Goal: Task Accomplishment & Management: Complete application form

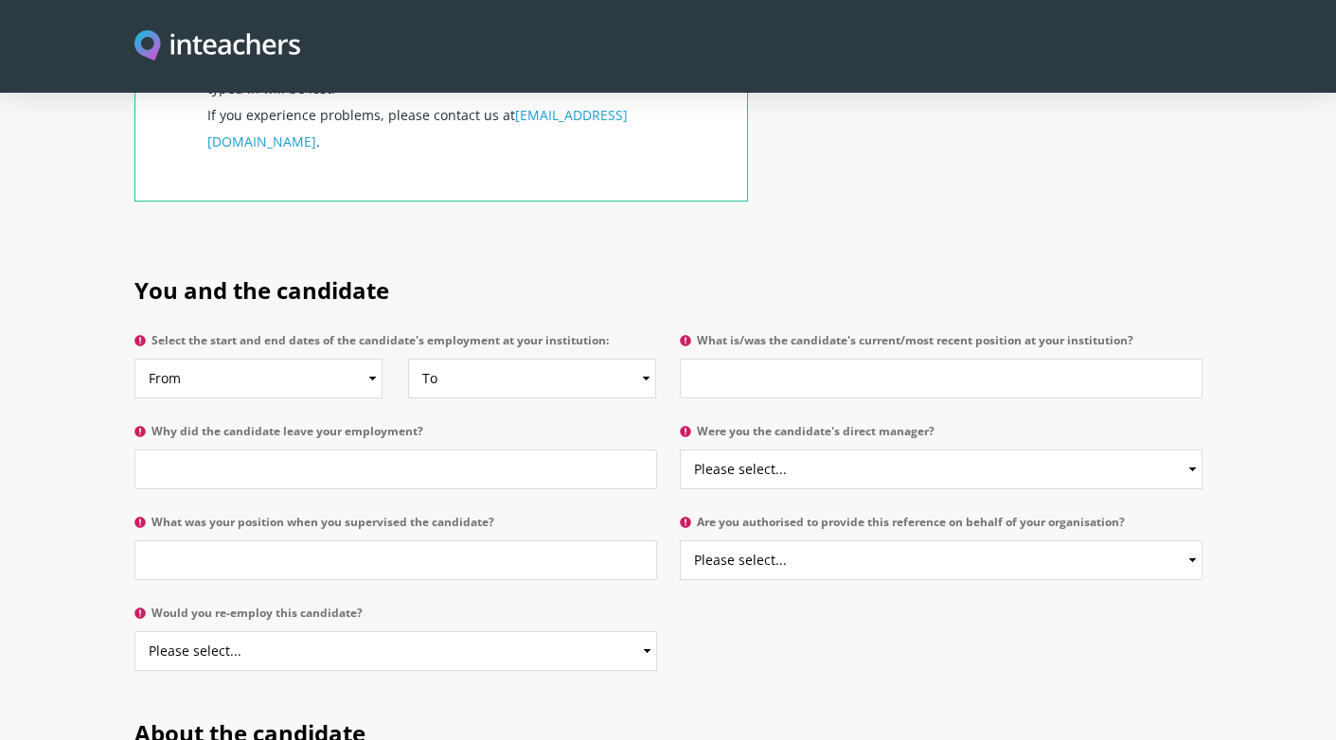
scroll to position [806, 0]
select select "2024"
click at [762, 358] on input "What is/was the candidate's current/most recent position at your institution?" at bounding box center [941, 378] width 523 height 40
type input "Year 5-6 EAL Teacher"
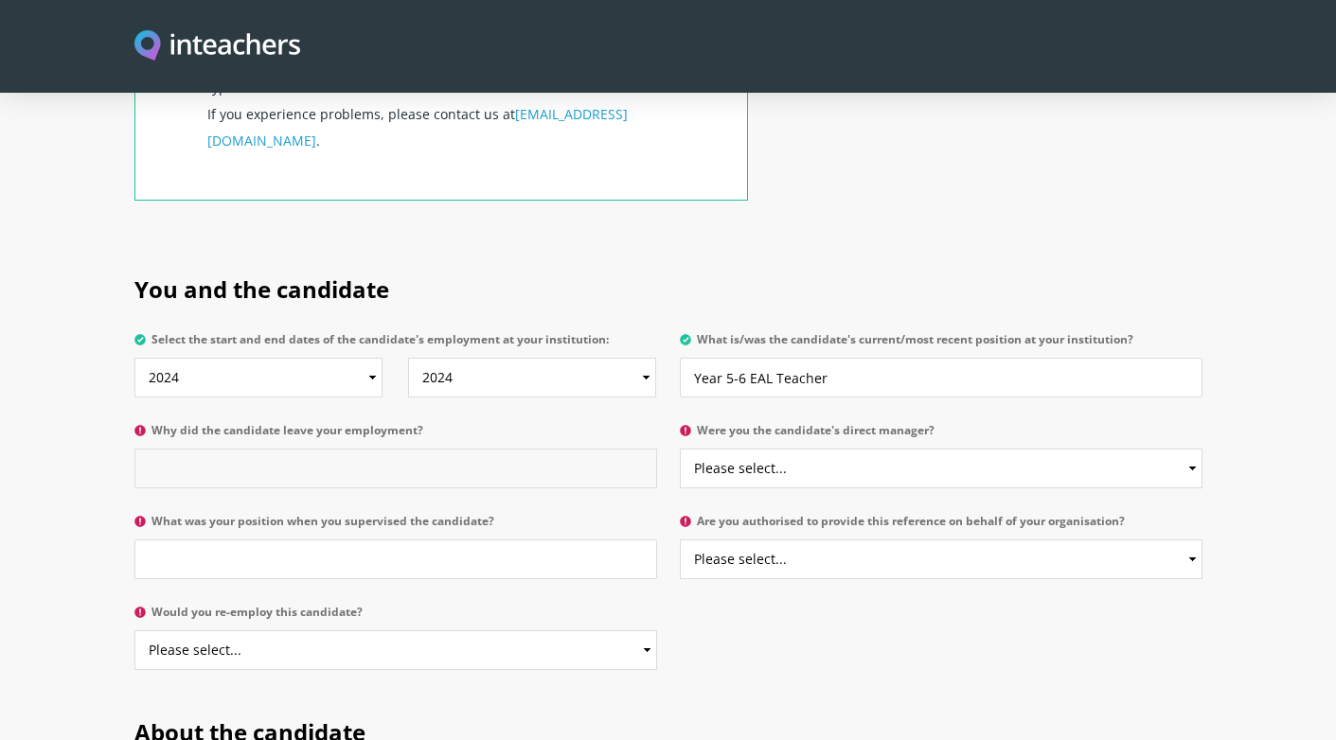
click at [431, 449] on input "Why did the candidate leave your employment?" at bounding box center [395, 469] width 523 height 40
type input "Family urgency"
select select "Yes"
click at [493, 540] on input "What was your position when you supervised the candidate?" at bounding box center [395, 560] width 523 height 40
type input "EAL Coordinator"
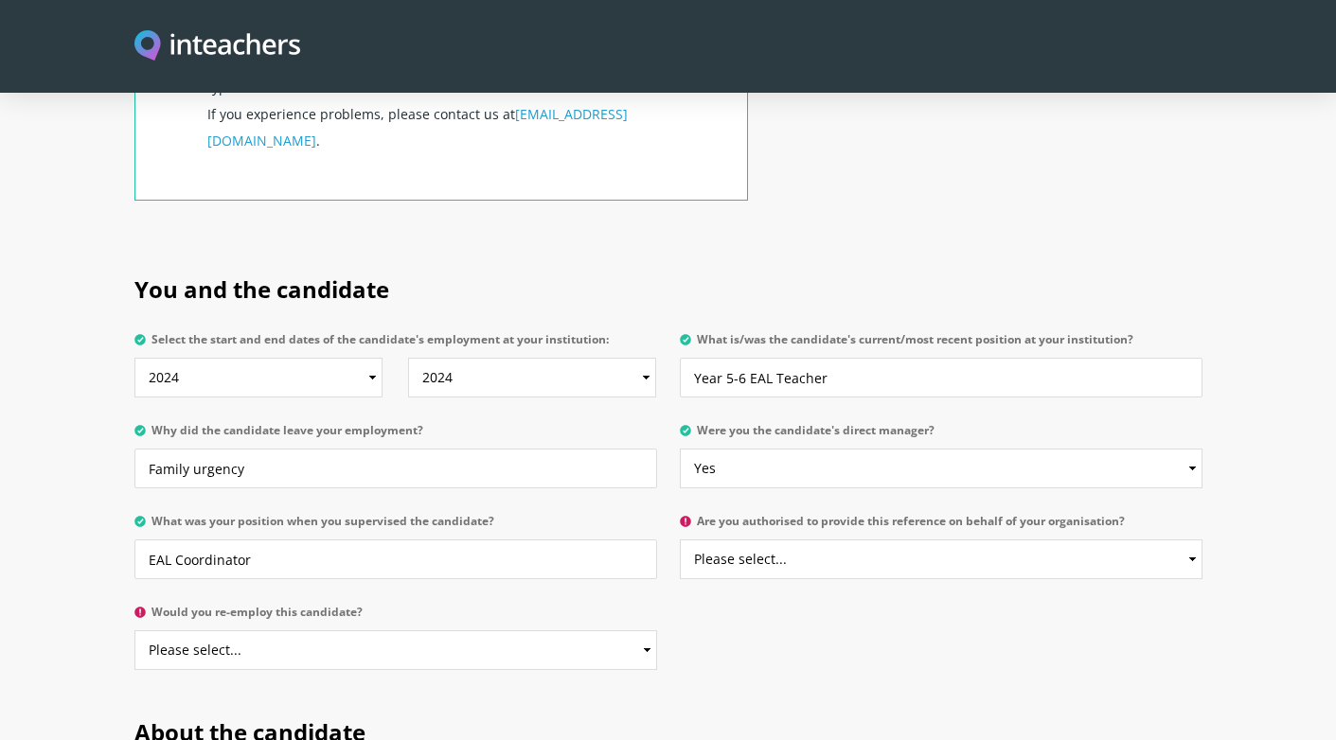
click at [684, 537] on p "Are you authorised to provide this reference on behalf of your organisation? Pl…" at bounding box center [935, 552] width 534 height 91
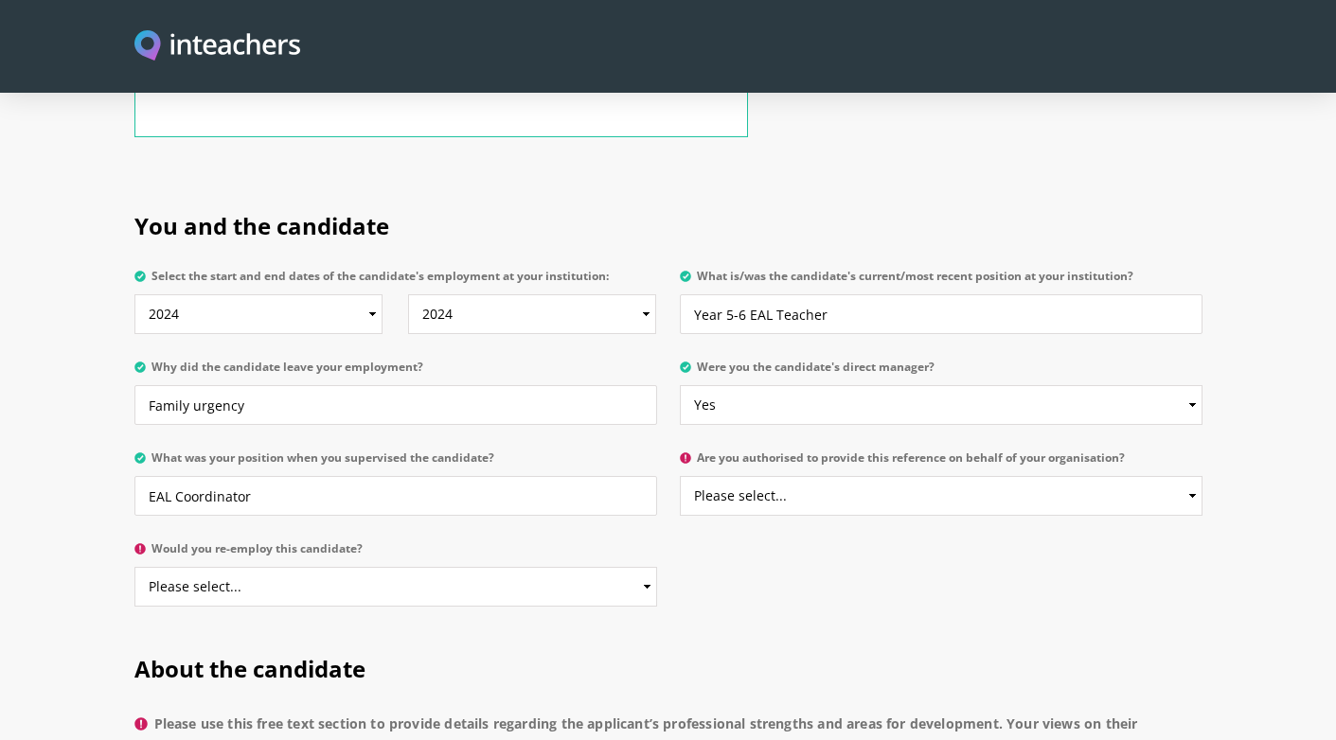
scroll to position [883, 0]
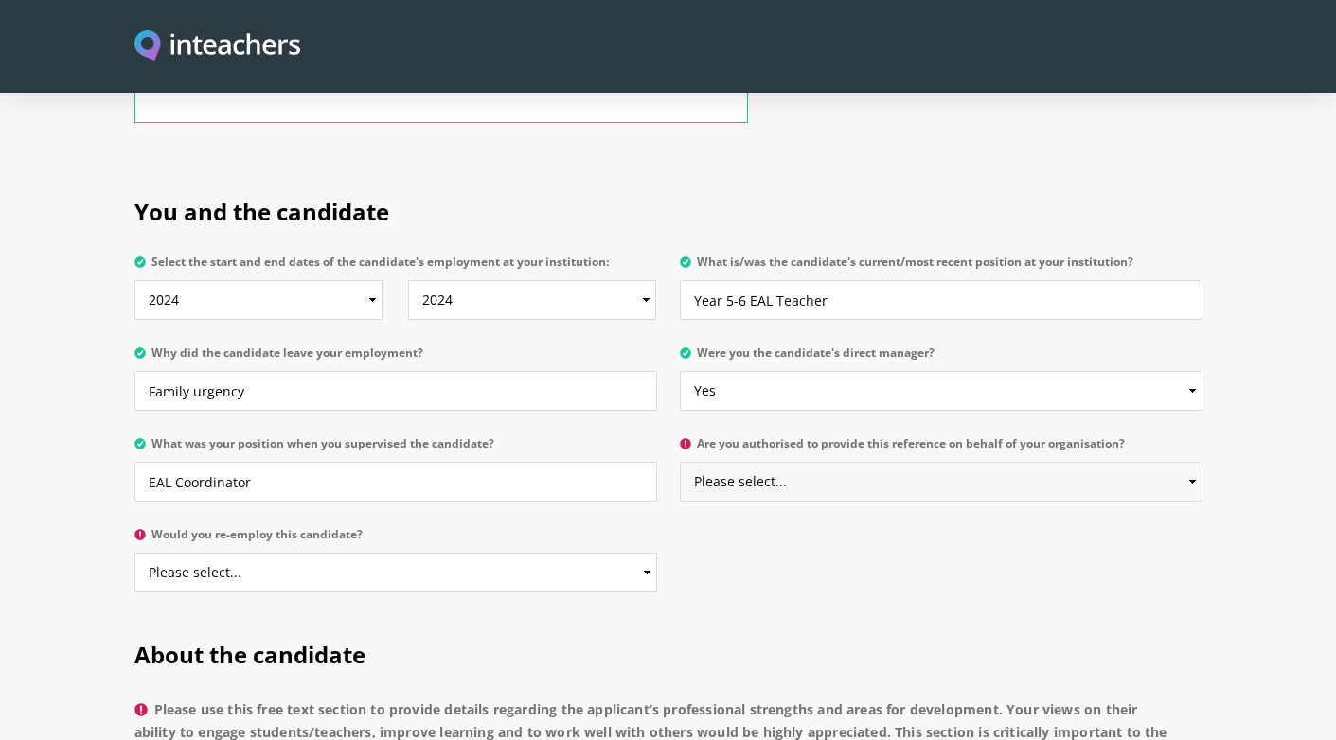
select select "Yes"
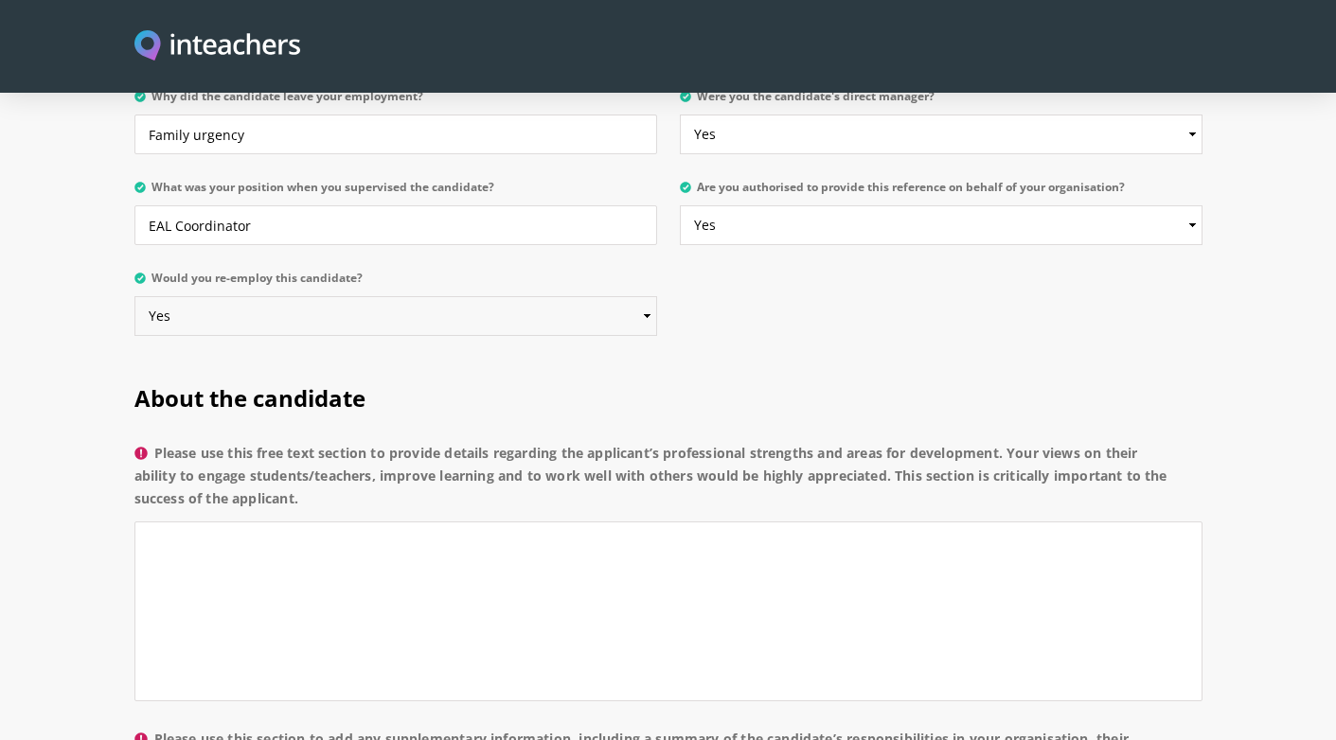
scroll to position [1180, 0]
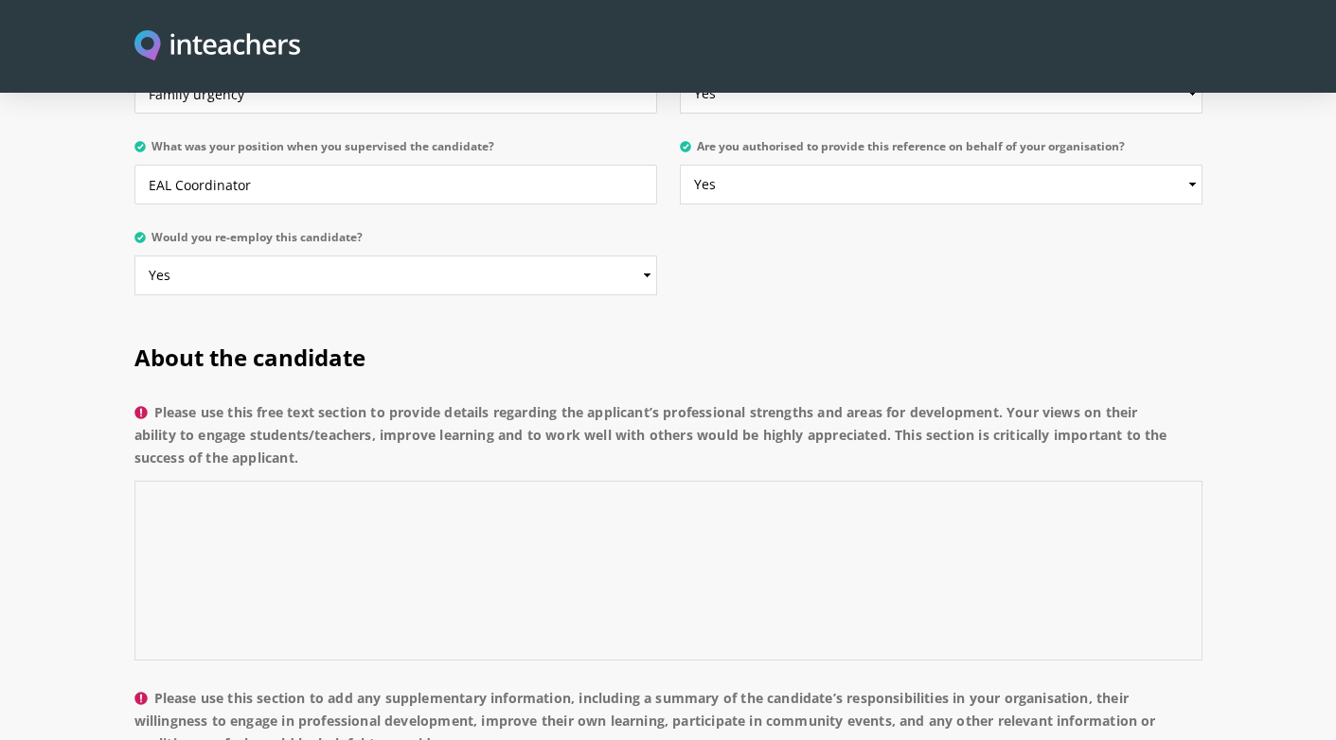
click at [417, 529] on textarea "Please use this free text section to provide details regarding the applicant’s …" at bounding box center [668, 571] width 1068 height 180
paste textarea "Mr Julian is an adaptable and dedicated Year 5–6 EAL teacher who demonstrates a…"
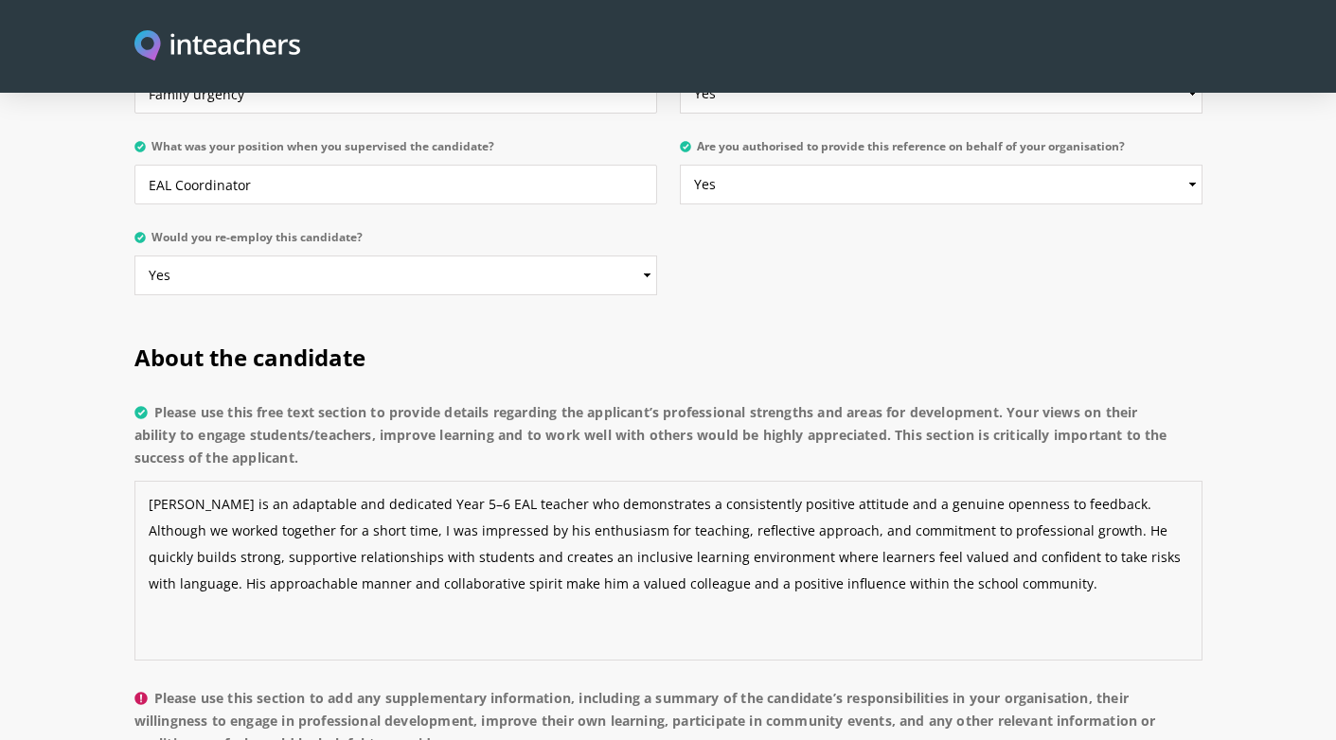
paste textarea "Mr Julian would further strengthen his practice by continuing to develop his un…"
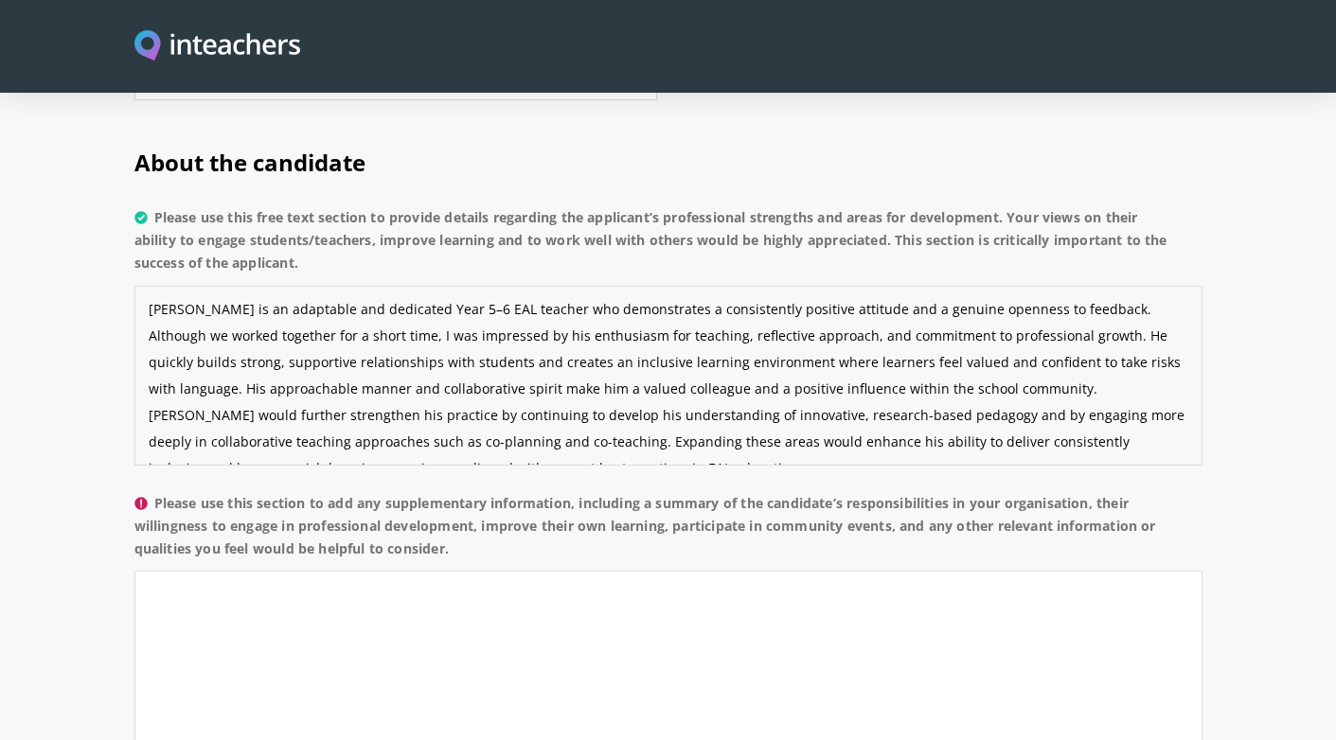
scroll to position [0, 0]
click at [583, 310] on textarea "Mr Julian is an adaptable and dedicated Year 5–6 EAL teacher who demonstrates a…" at bounding box center [668, 376] width 1068 height 180
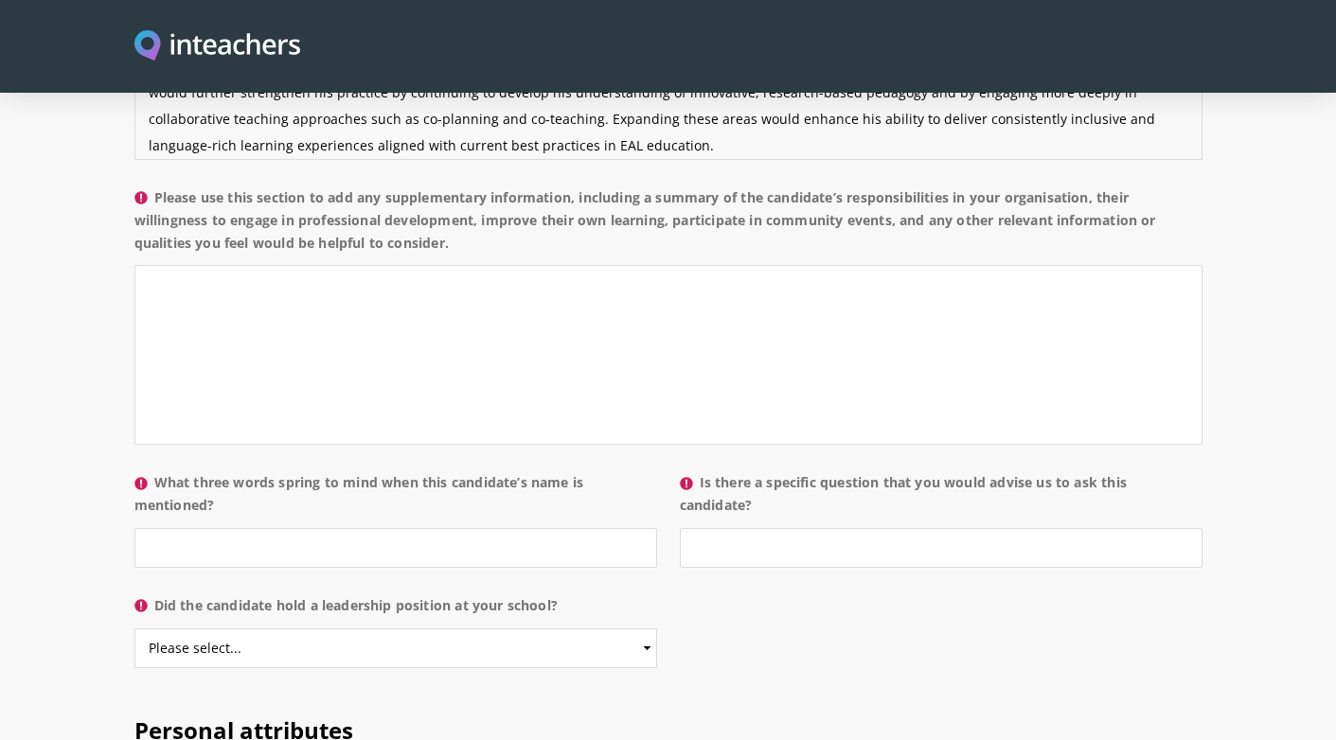
scroll to position [1712, 0]
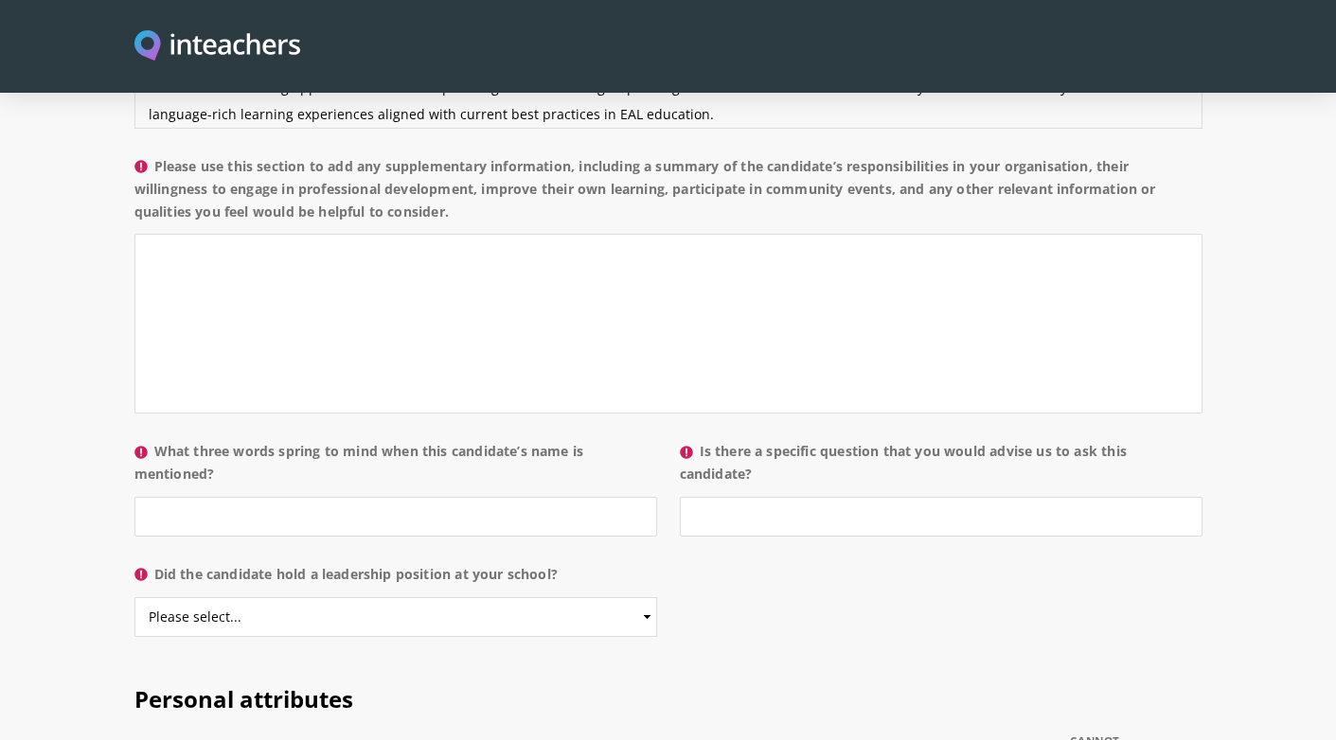
type textarea "Mr Julian is an adaptable and dedicated Year 5–6 EAL teacher who demonstrates a…"
select select "No"
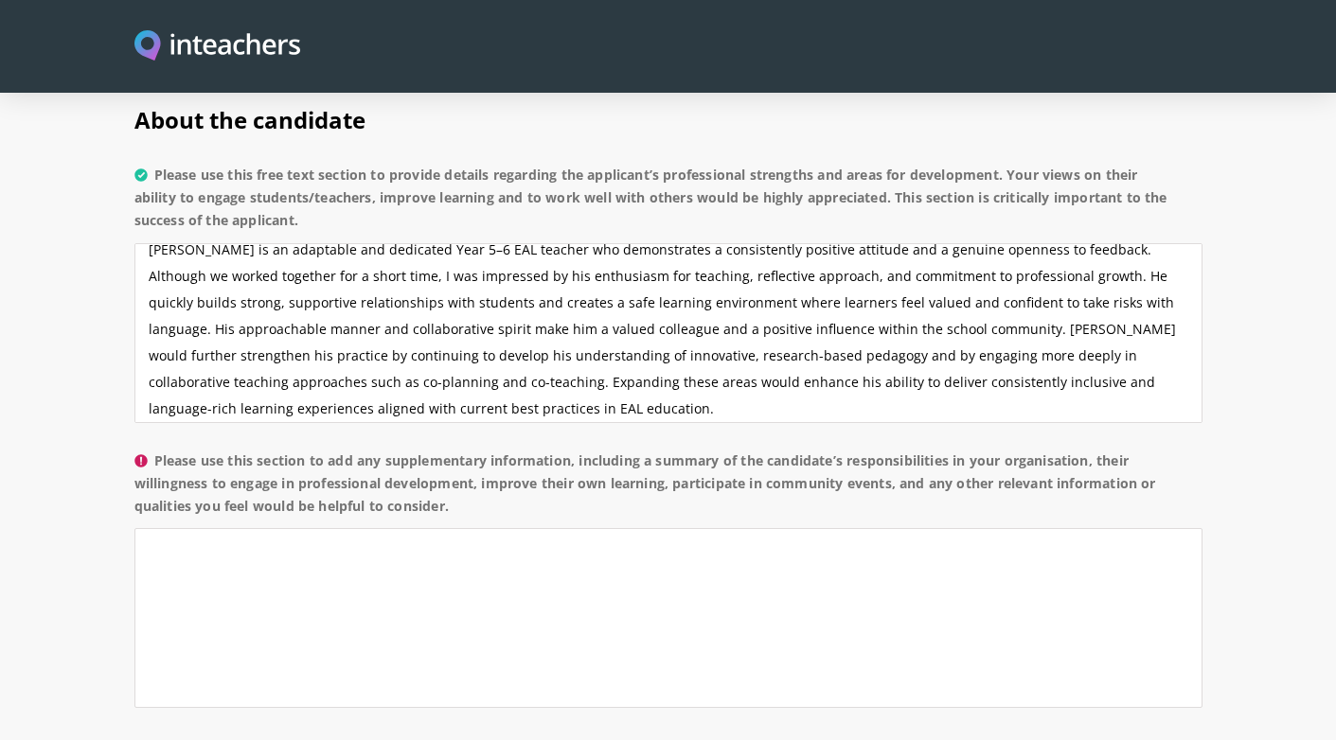
scroll to position [1409, 0]
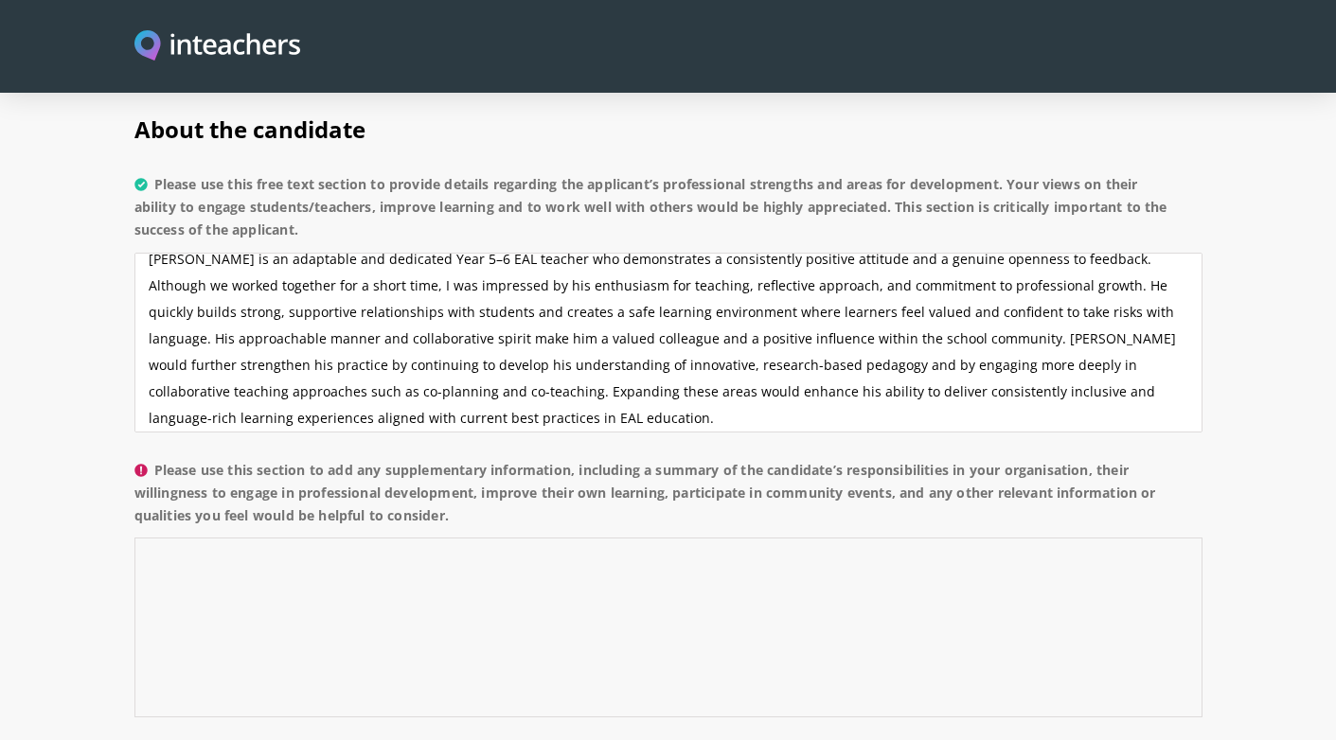
click at [341, 541] on textarea "Please use this section to add any supplementary information, including a summa…" at bounding box center [668, 628] width 1068 height 180
paste textarea "Supported multilingual learners in developing English proficiency across listen…"
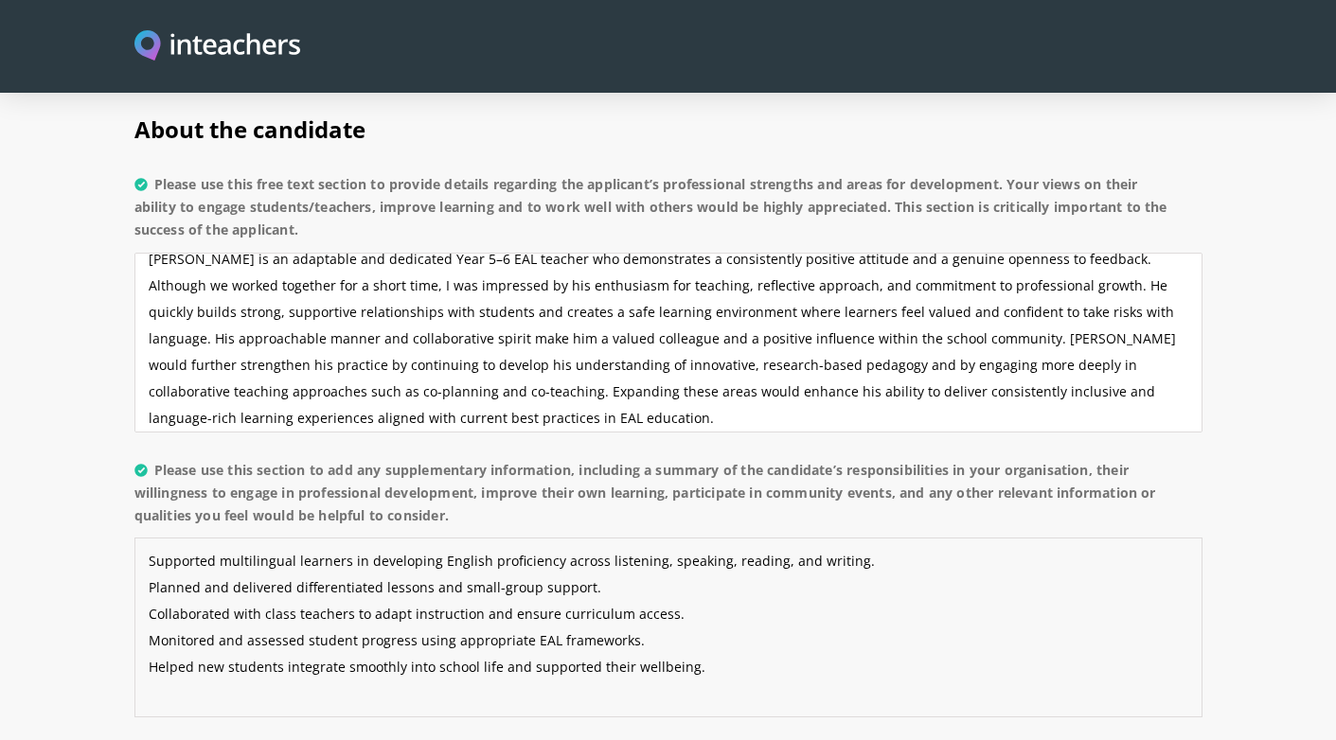
click at [151, 538] on textarea "Supported multilingual learners in developing English proficiency across listen…" at bounding box center [668, 628] width 1068 height 180
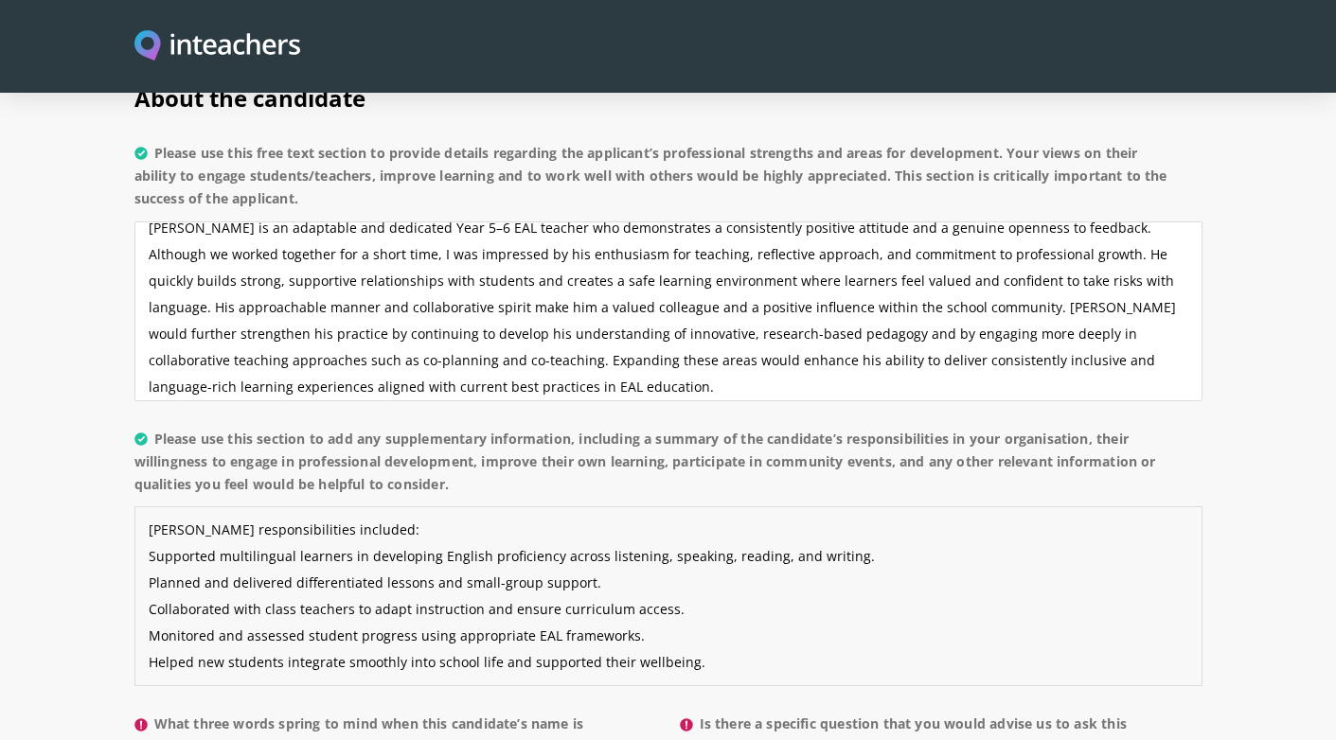
scroll to position [1441, 0]
drag, startPoint x: 366, startPoint y: 480, endPoint x: 222, endPoint y: 480, distance: 144.8
click at [222, 505] on textarea "Mr Julian's responsibilities included: Supported multilingual learners in devel…" at bounding box center [668, 595] width 1068 height 180
click at [231, 523] on textarea "Mr Julian's responsibilities included: Supported multilingual learners in devel…" at bounding box center [668, 595] width 1068 height 180
click at [216, 505] on textarea "Mr Julian's responsibilities included: Supported multilingual learners in devel…" at bounding box center [668, 595] width 1068 height 180
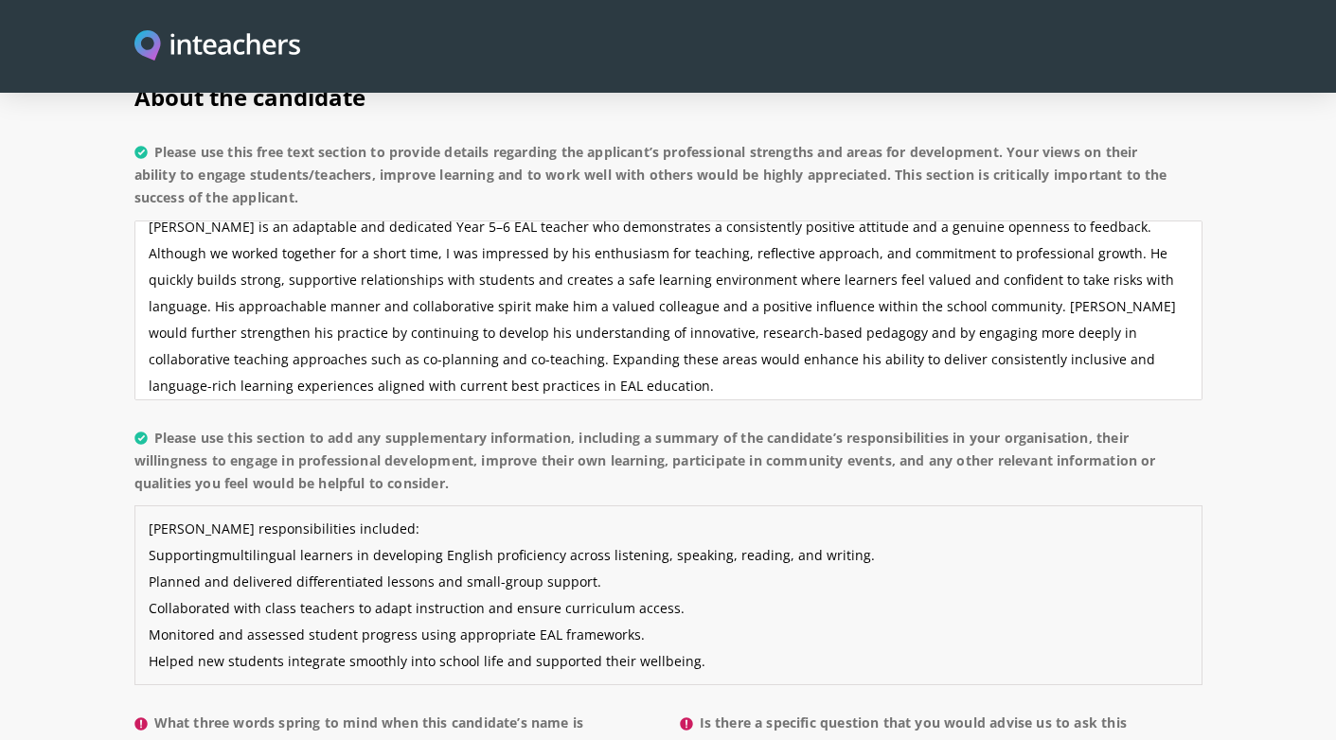
click at [200, 529] on textarea "Mr Julian's responsibilities included: Supportingmultilingual learners in devel…" at bounding box center [668, 595] width 1068 height 180
click at [289, 535] on textarea "Mr Julian's responsibilities included: Supportingmultilingual learners in devel…" at bounding box center [668, 595] width 1068 height 180
click at [231, 561] on textarea "Mr Julian's responsibilities included: Supportingmultilingual learners in devel…" at bounding box center [668, 595] width 1068 height 180
click at [216, 583] on textarea "Mr Julian's responsibilities included: Supportingmultilingual learners in devel…" at bounding box center [668, 595] width 1068 height 180
click at [306, 583] on textarea "Mr Julian's responsibilities included: Supportingmultilingual learners in devel…" at bounding box center [668, 595] width 1068 height 180
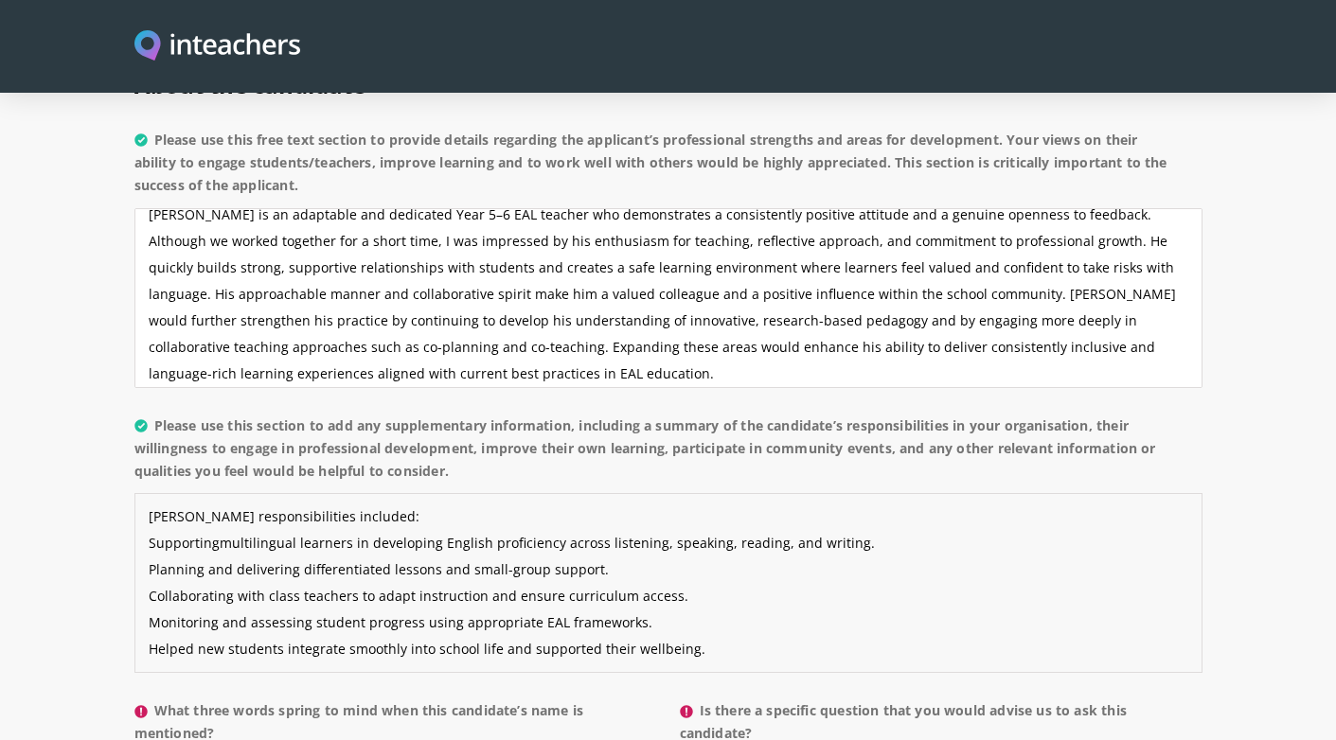
scroll to position [1461, 0]
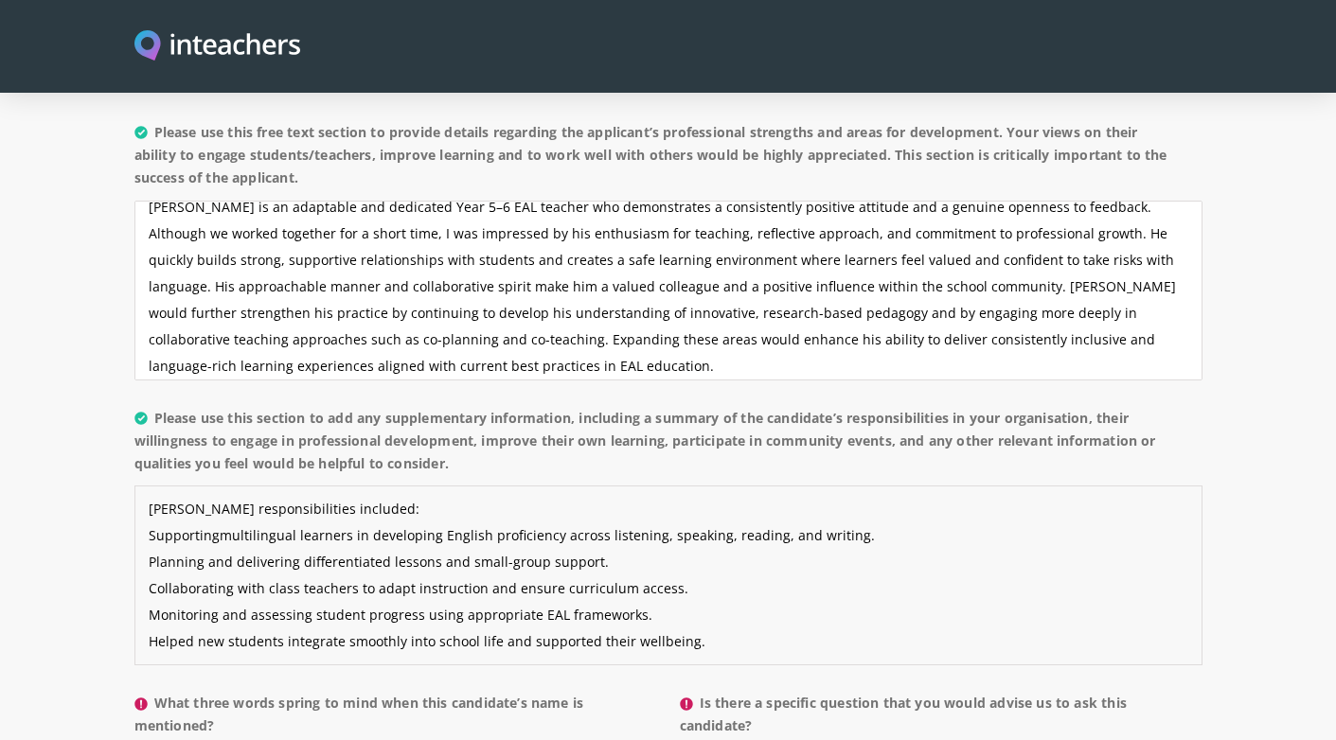
click at [193, 590] on textarea "Mr Julian's responsibilities included: Supportingmultilingual learners in devel…" at bounding box center [668, 576] width 1068 height 180
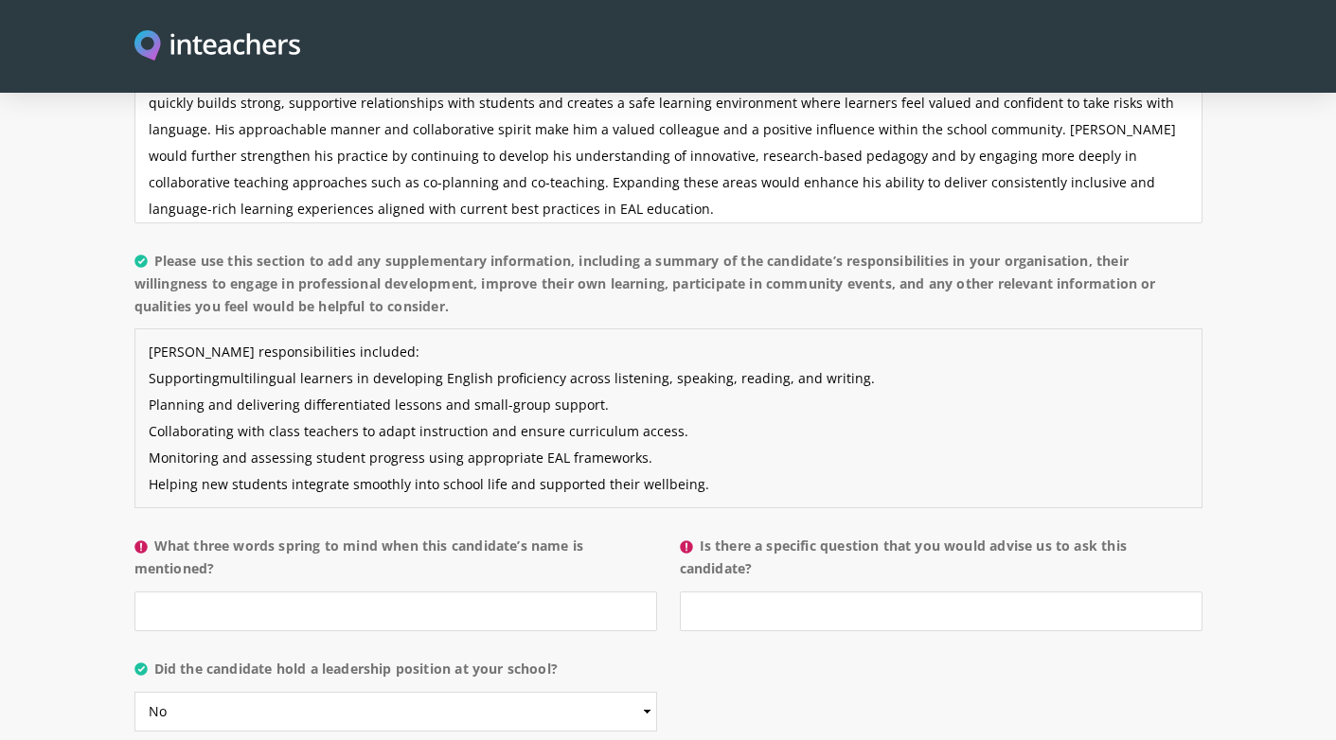
scroll to position [1621, 0]
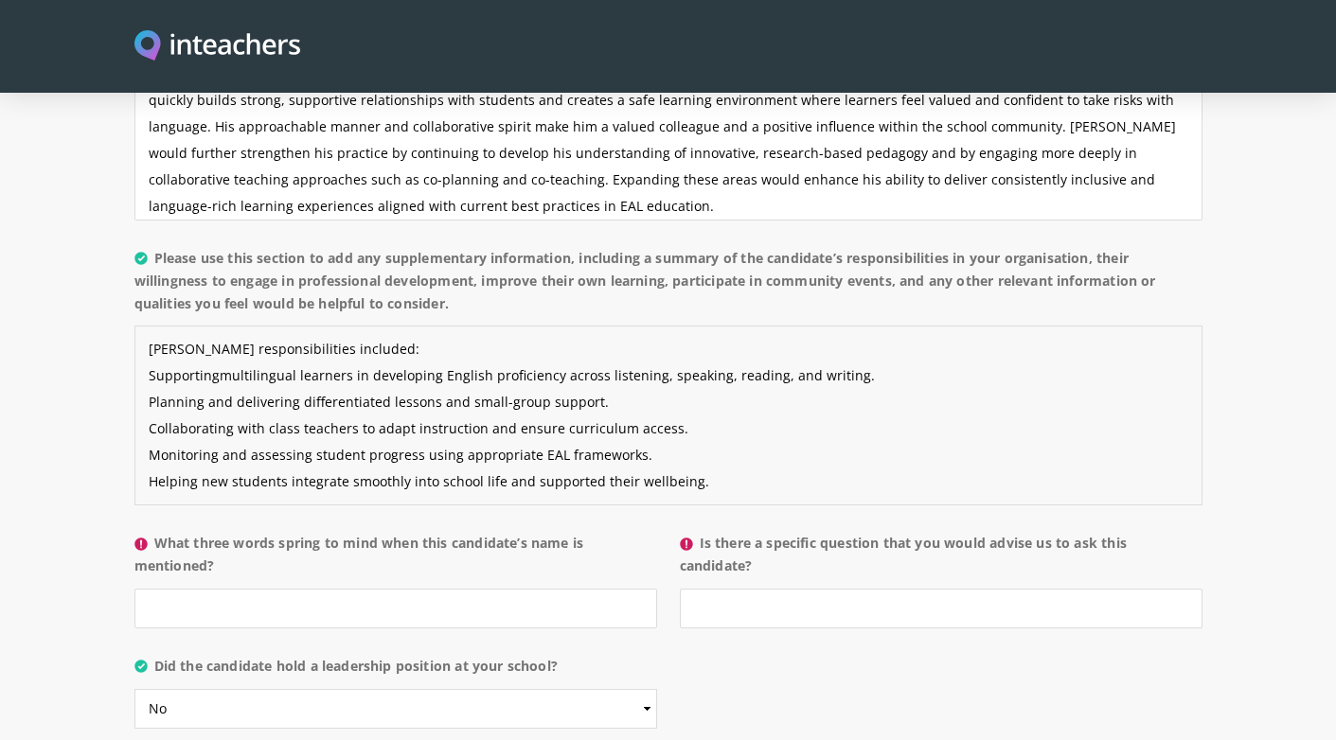
type textarea "Mr Julian's responsibilities included: Supportingmultilingual learners in devel…"
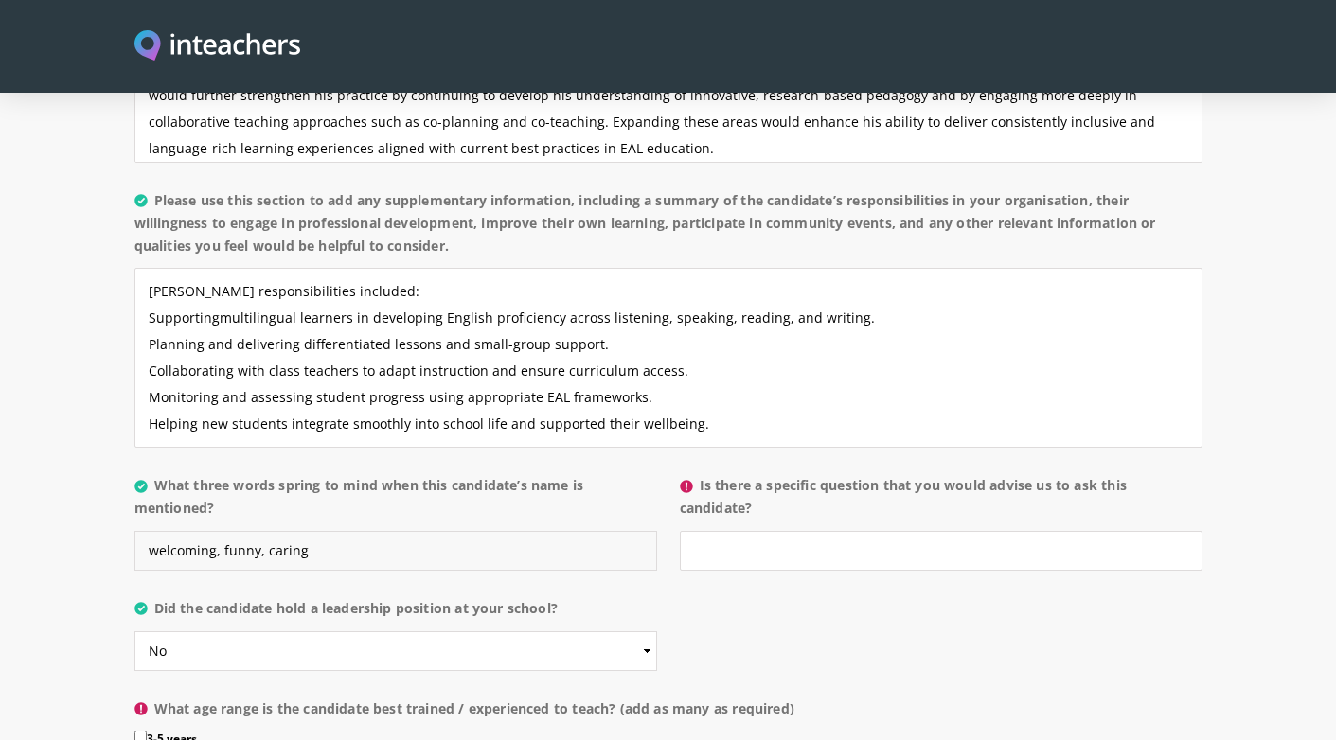
scroll to position [1681, 0]
type input "welcoming, funny, caring"
click at [800, 528] on input "Is there a specific question that you would advise us to ask this candidate?" at bounding box center [941, 548] width 523 height 40
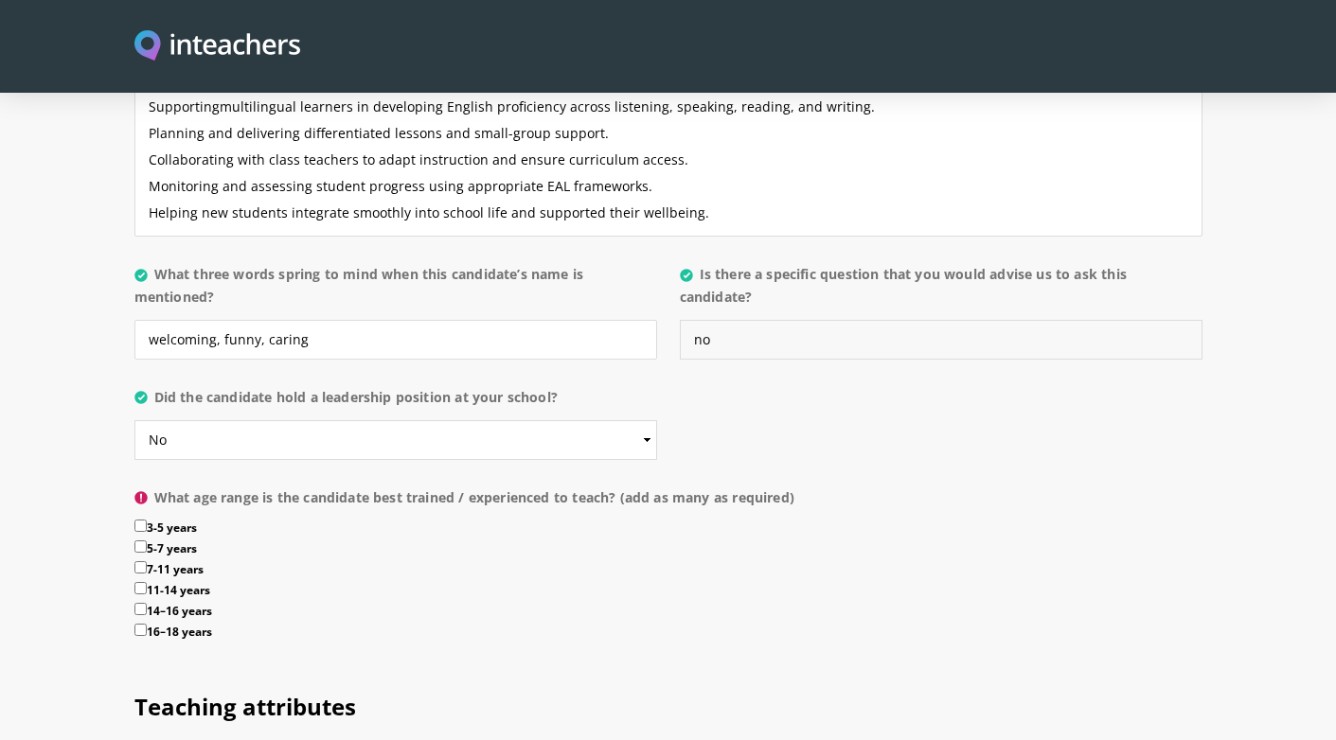
scroll to position [1897, 0]
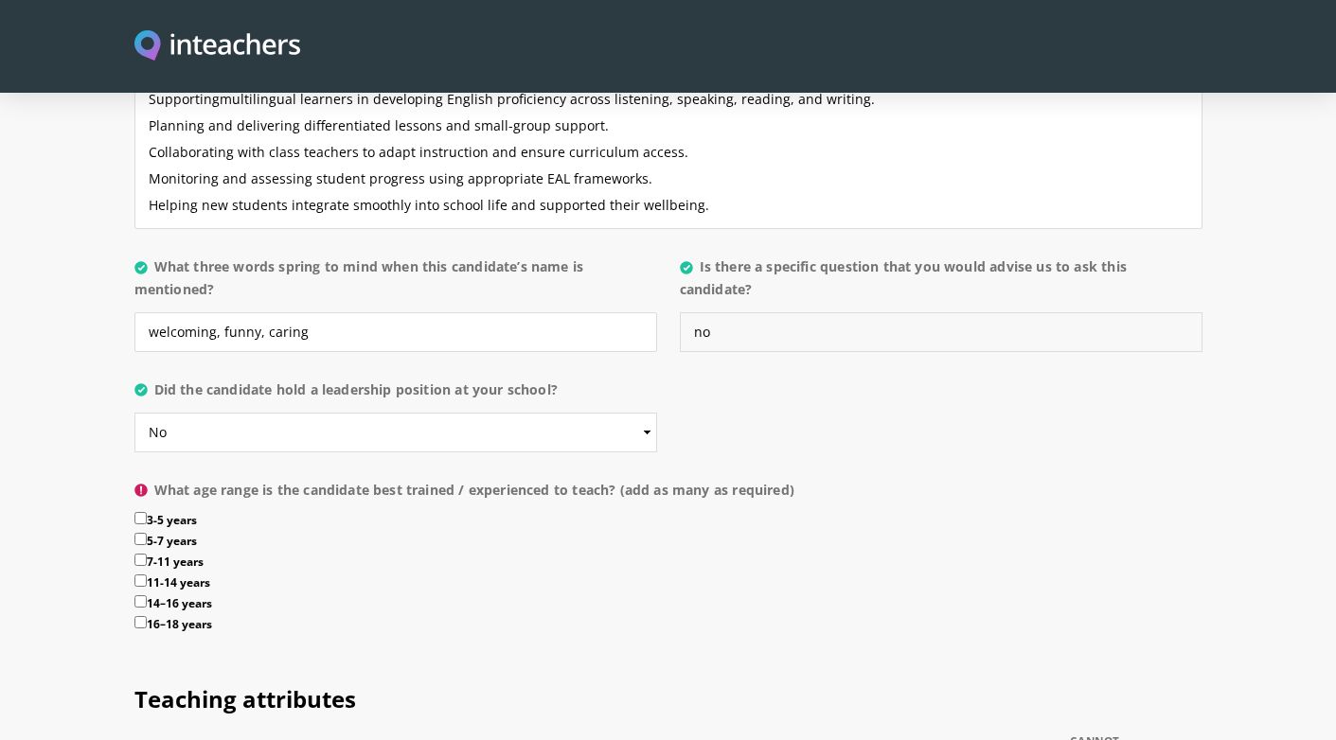
type input "no"
click at [179, 554] on label "7-11 years" at bounding box center [668, 564] width 1068 height 21
click at [147, 554] on input "7-11 years" at bounding box center [140, 560] width 12 height 12
checkbox input "true"
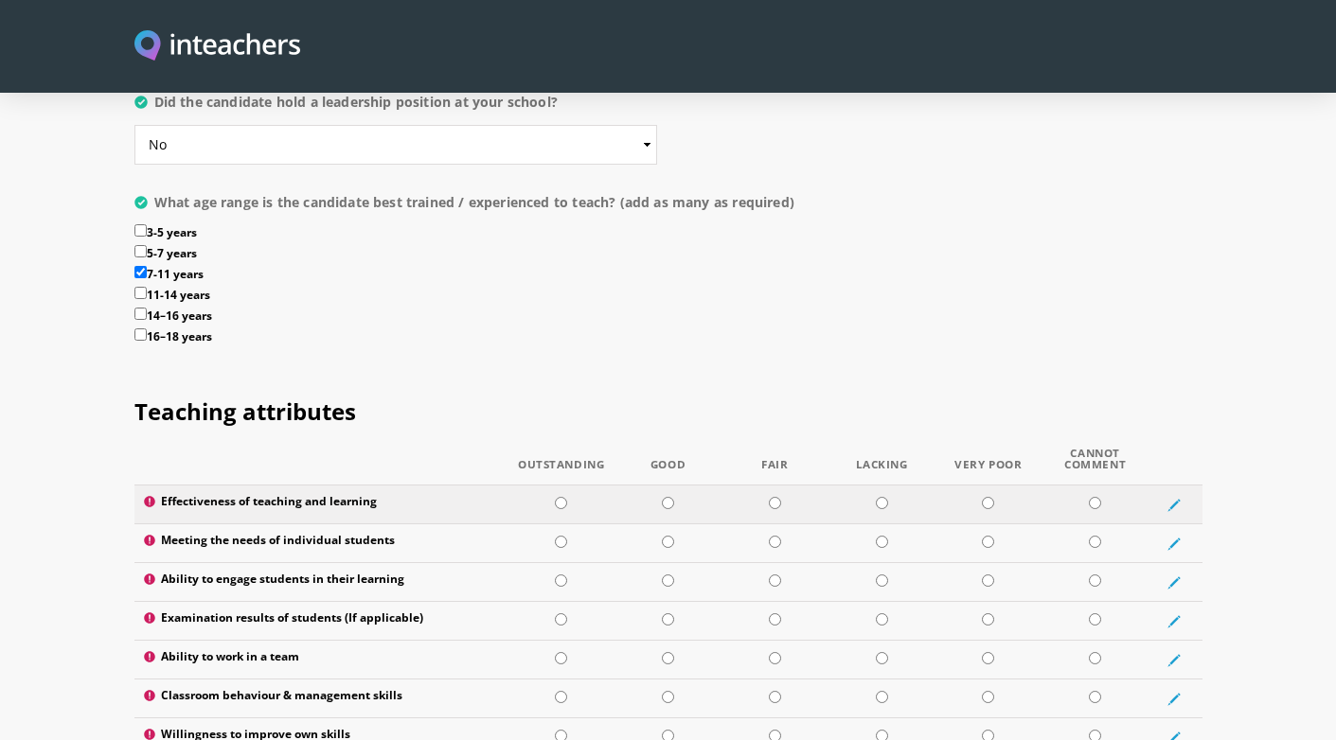
scroll to position [2189, 0]
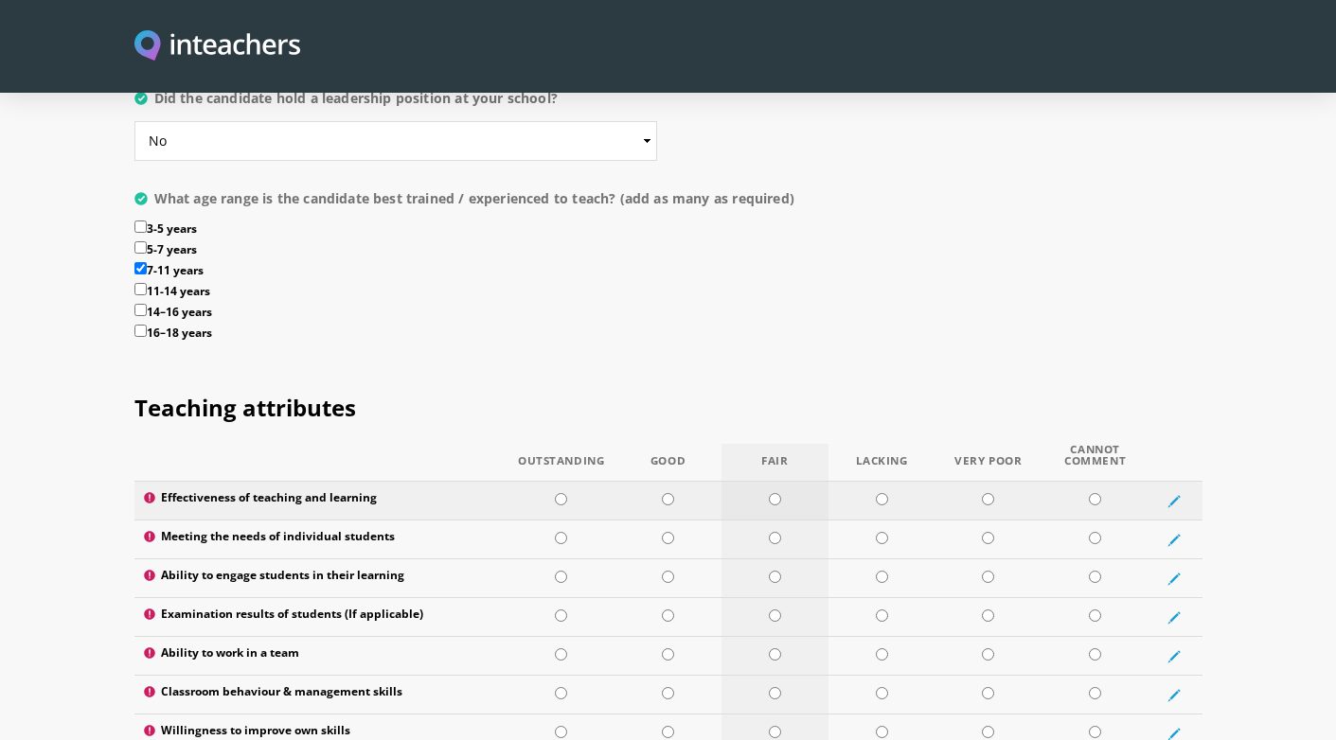
click at [771, 493] on input "radio" at bounding box center [775, 499] width 12 height 12
radio input "true"
click at [775, 532] on input "radio" at bounding box center [775, 538] width 12 height 12
radio input "true"
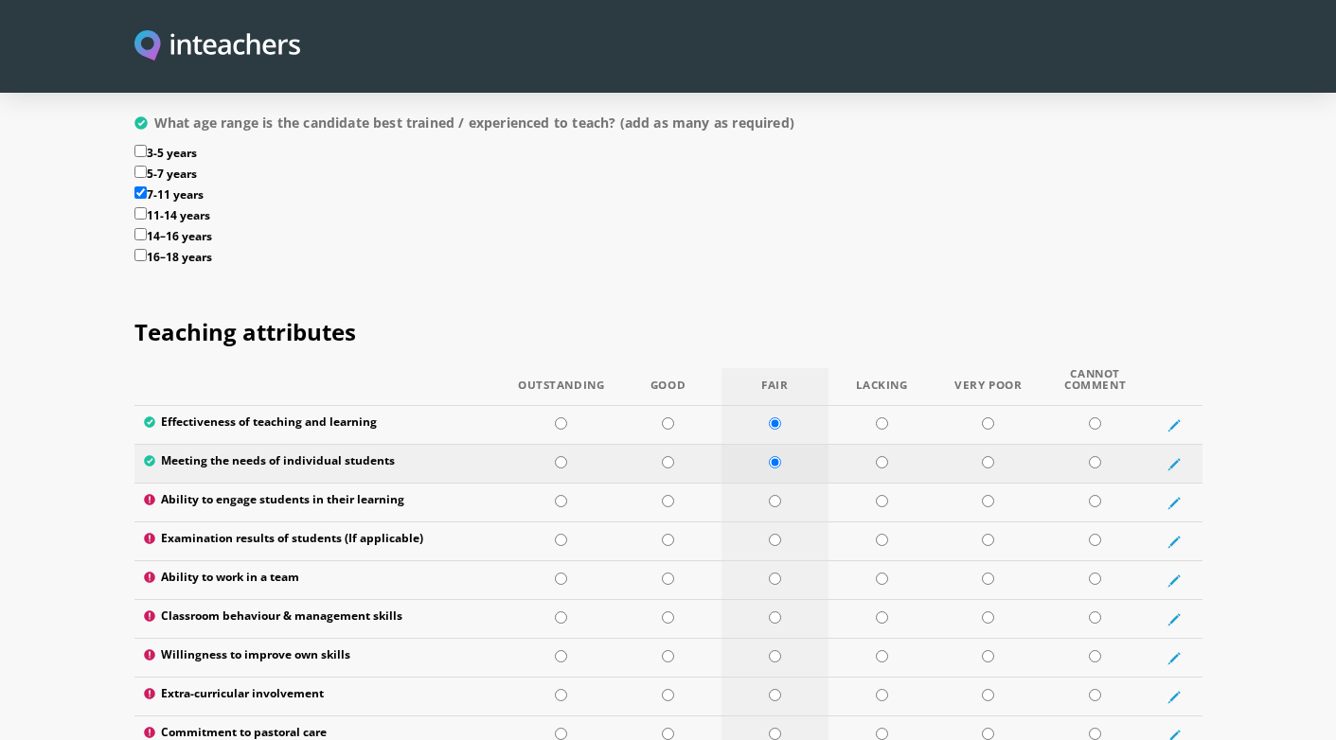
scroll to position [2270, 0]
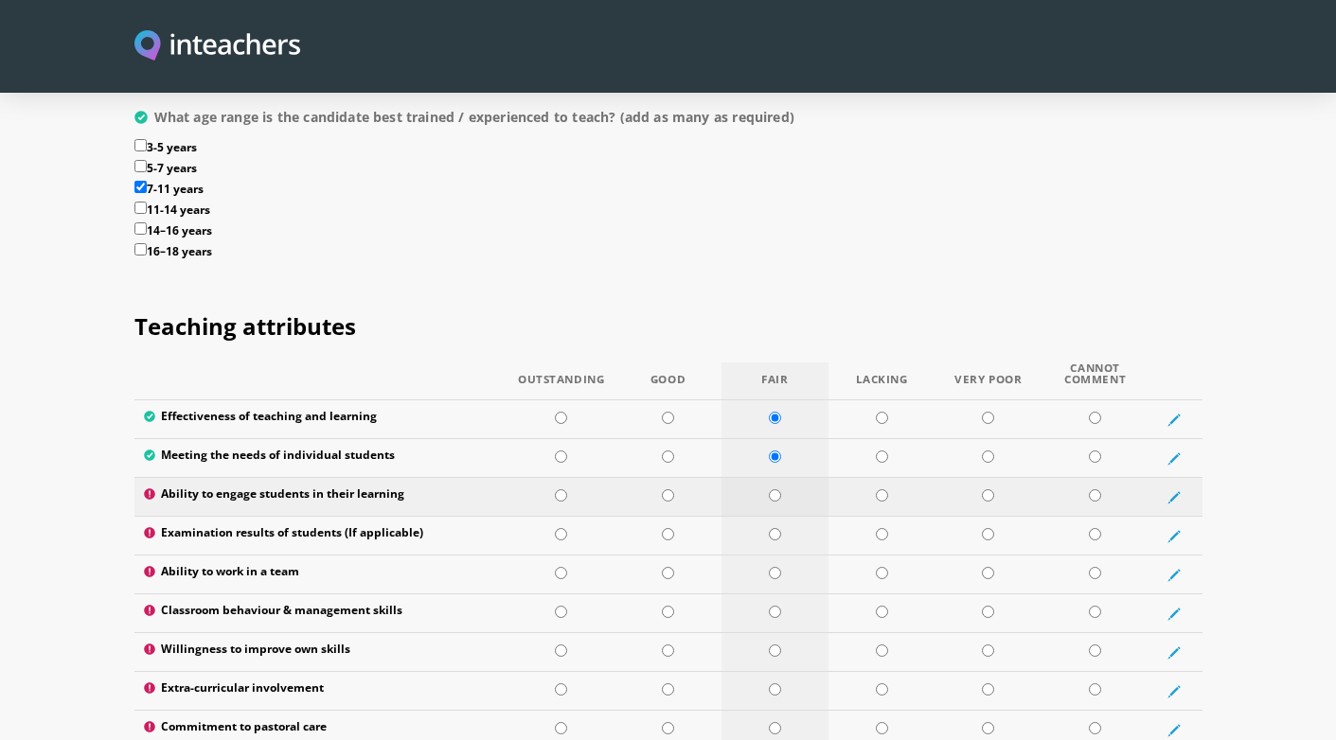
click at [772, 489] on input "radio" at bounding box center [775, 495] width 12 height 12
radio input "true"
click at [773, 528] on input "radio" at bounding box center [775, 534] width 12 height 12
radio input "true"
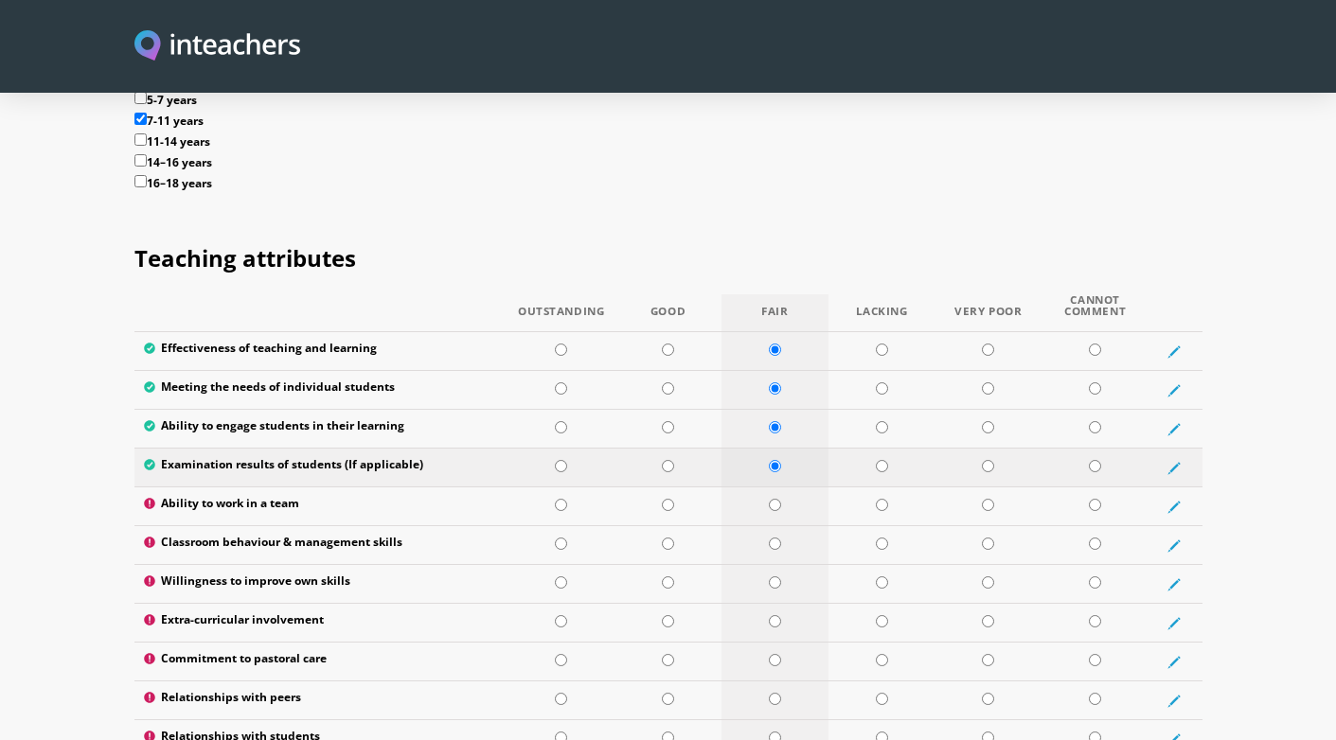
scroll to position [2342, 0]
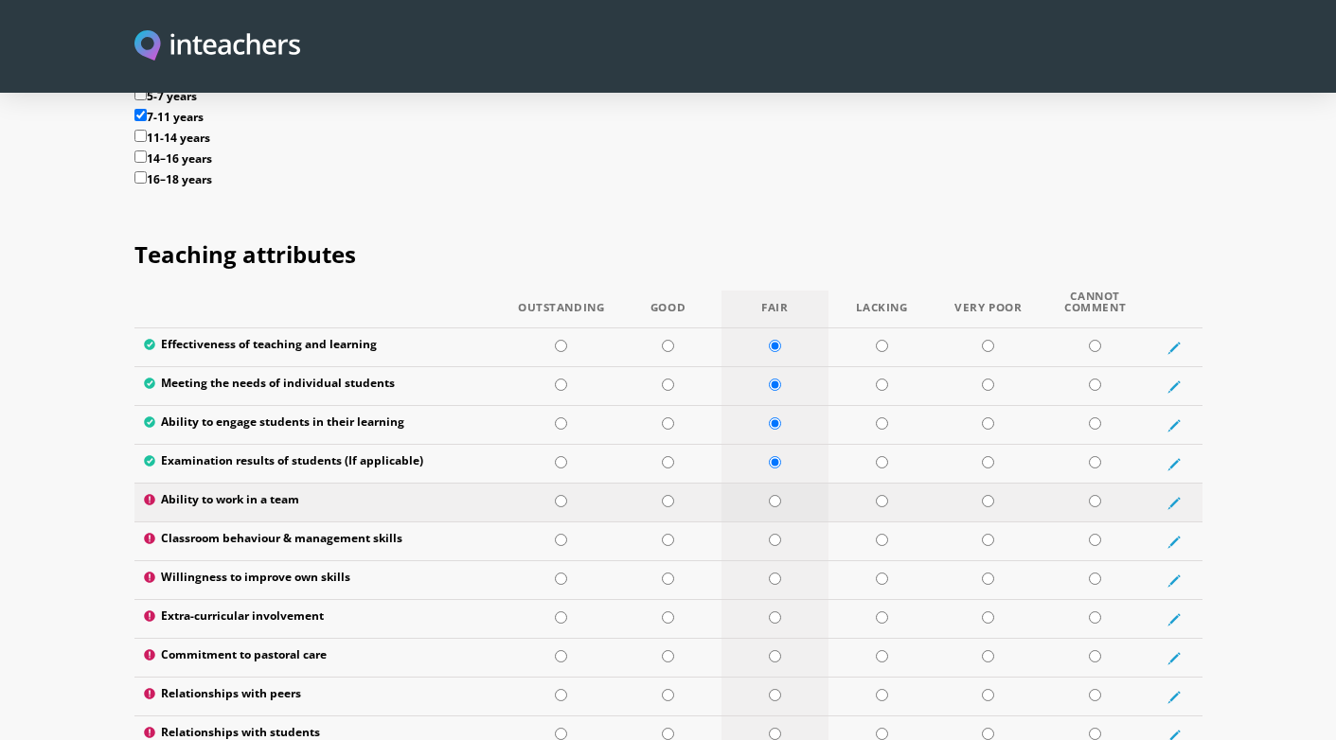
click at [772, 495] on input "radio" at bounding box center [775, 501] width 12 height 12
radio input "true"
click at [771, 534] on input "radio" at bounding box center [775, 540] width 12 height 12
radio input "true"
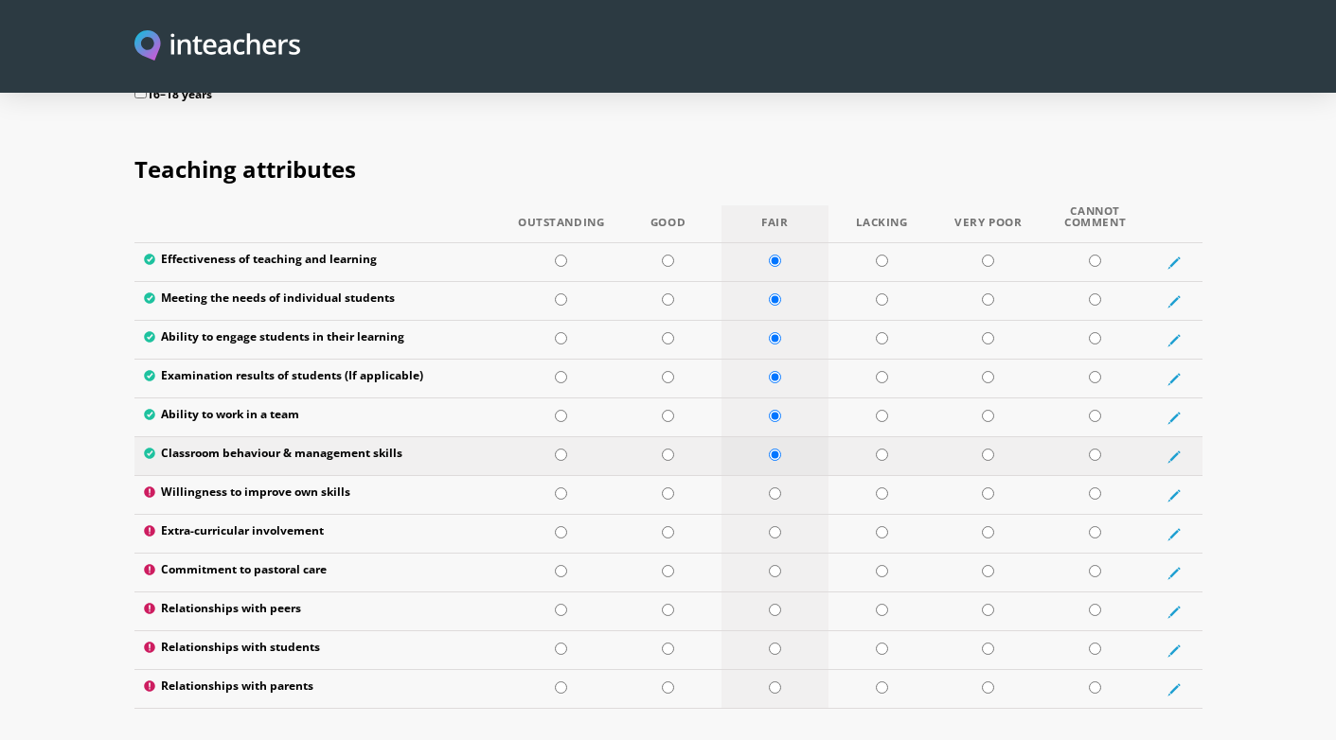
scroll to position [2430, 0]
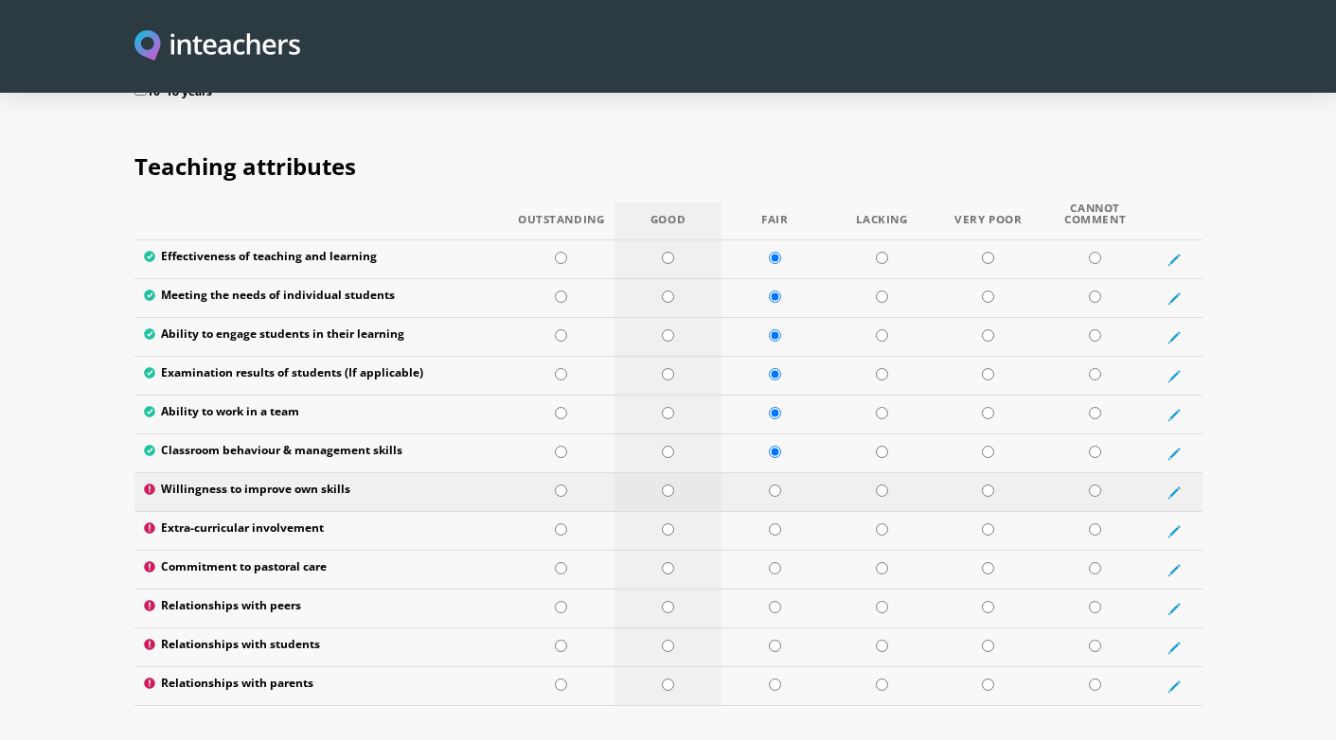
click at [672, 485] on input "radio" at bounding box center [668, 491] width 12 height 12
radio input "true"
click at [670, 523] on input "radio" at bounding box center [668, 529] width 12 height 12
radio input "true"
click at [667, 562] on input "radio" at bounding box center [668, 568] width 12 height 12
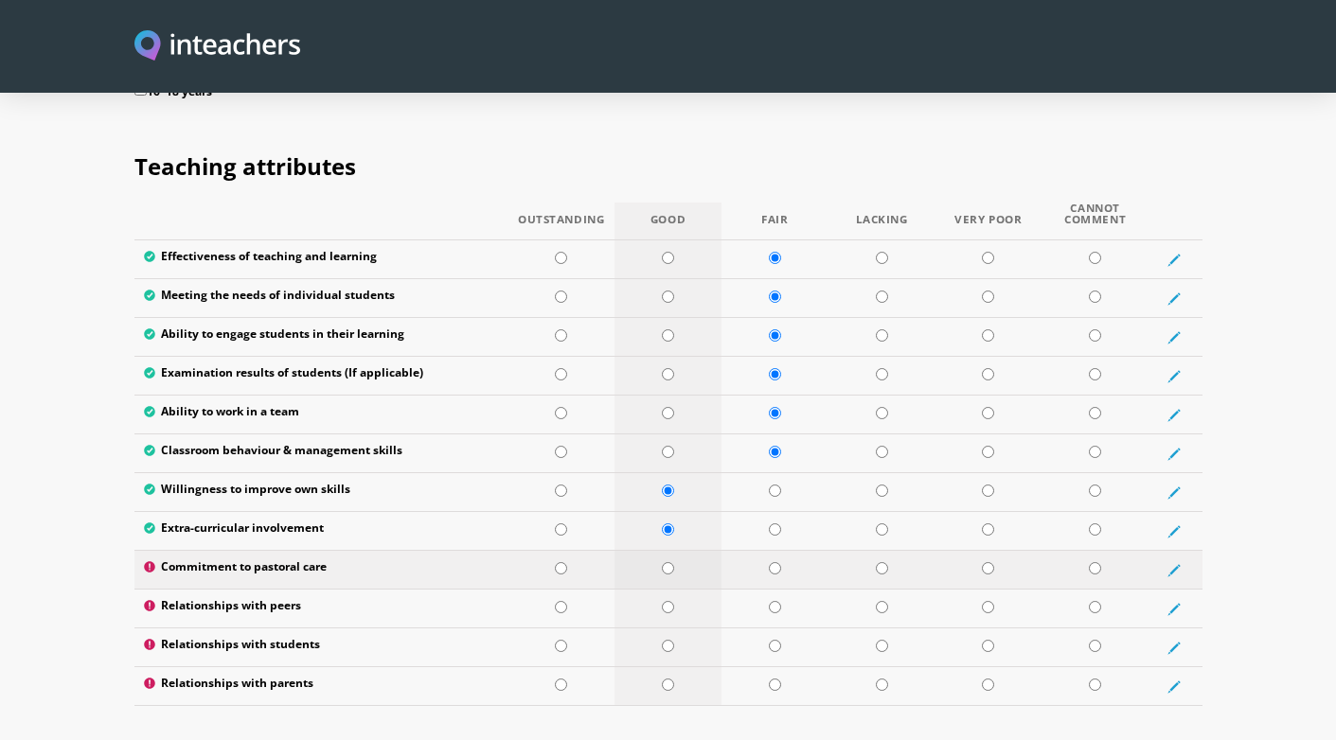
radio input "true"
click at [667, 601] on input "radio" at bounding box center [668, 607] width 12 height 12
radio input "true"
click at [665, 640] on input "radio" at bounding box center [668, 646] width 12 height 12
radio input "true"
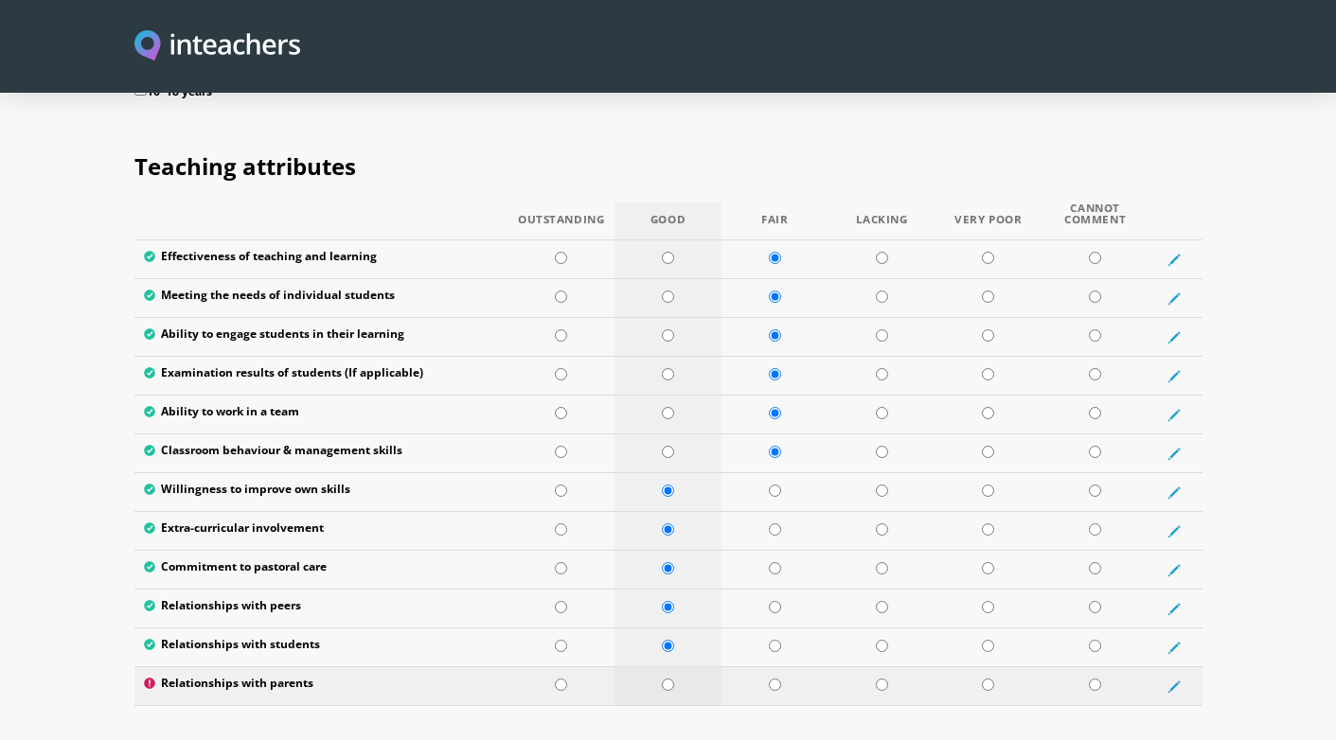
click at [666, 679] on input "radio" at bounding box center [668, 685] width 12 height 12
radio input "true"
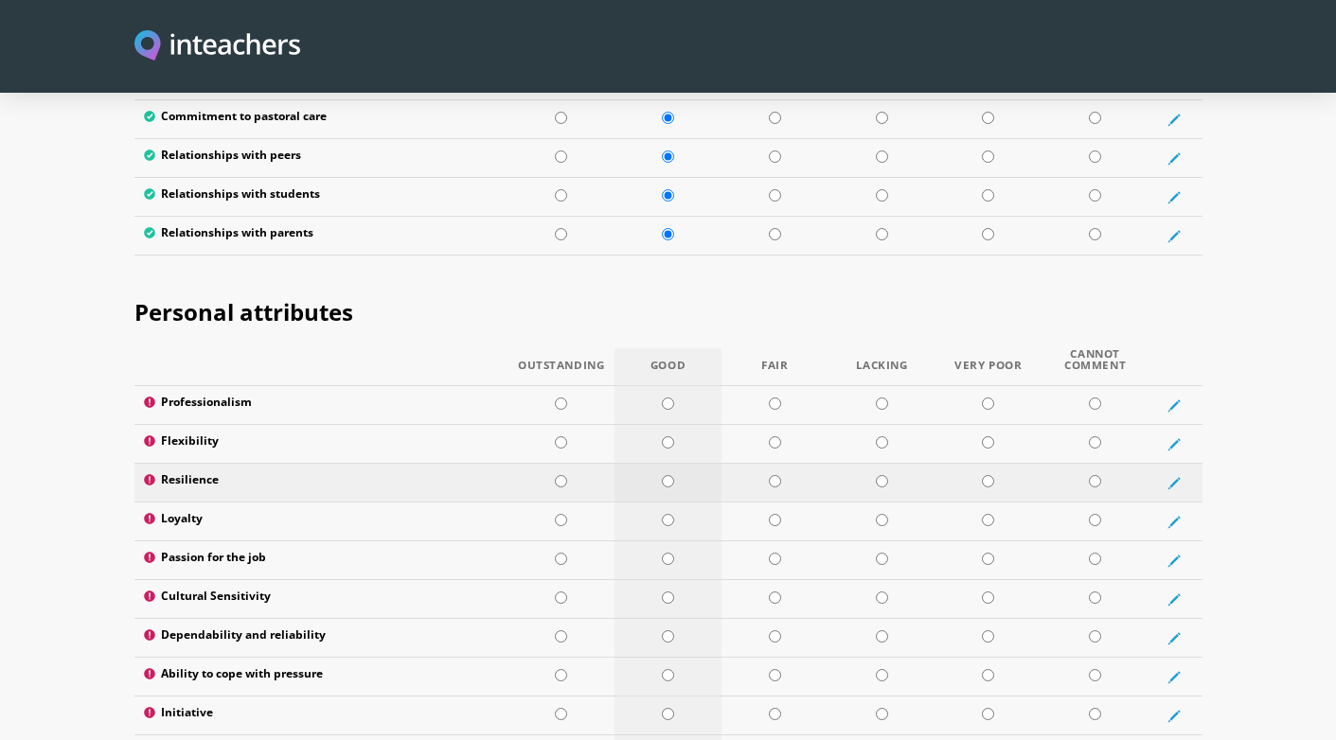
scroll to position [2882, 0]
click at [666, 397] on input "radio" at bounding box center [668, 403] width 12 height 12
radio input "true"
click at [669, 435] on input "radio" at bounding box center [668, 441] width 12 height 12
radio input "true"
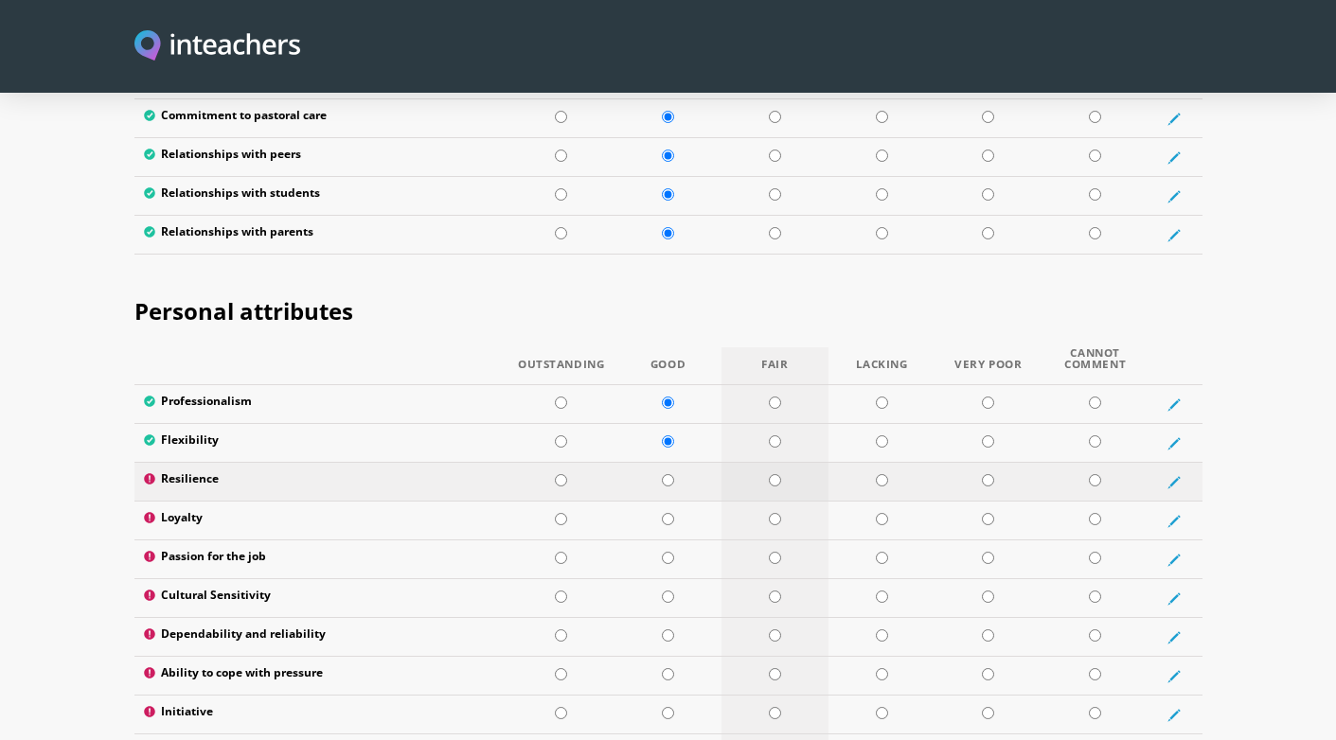
click at [774, 474] on input "radio" at bounding box center [775, 480] width 12 height 12
radio input "true"
click at [669, 513] on input "radio" at bounding box center [668, 519] width 12 height 12
radio input "true"
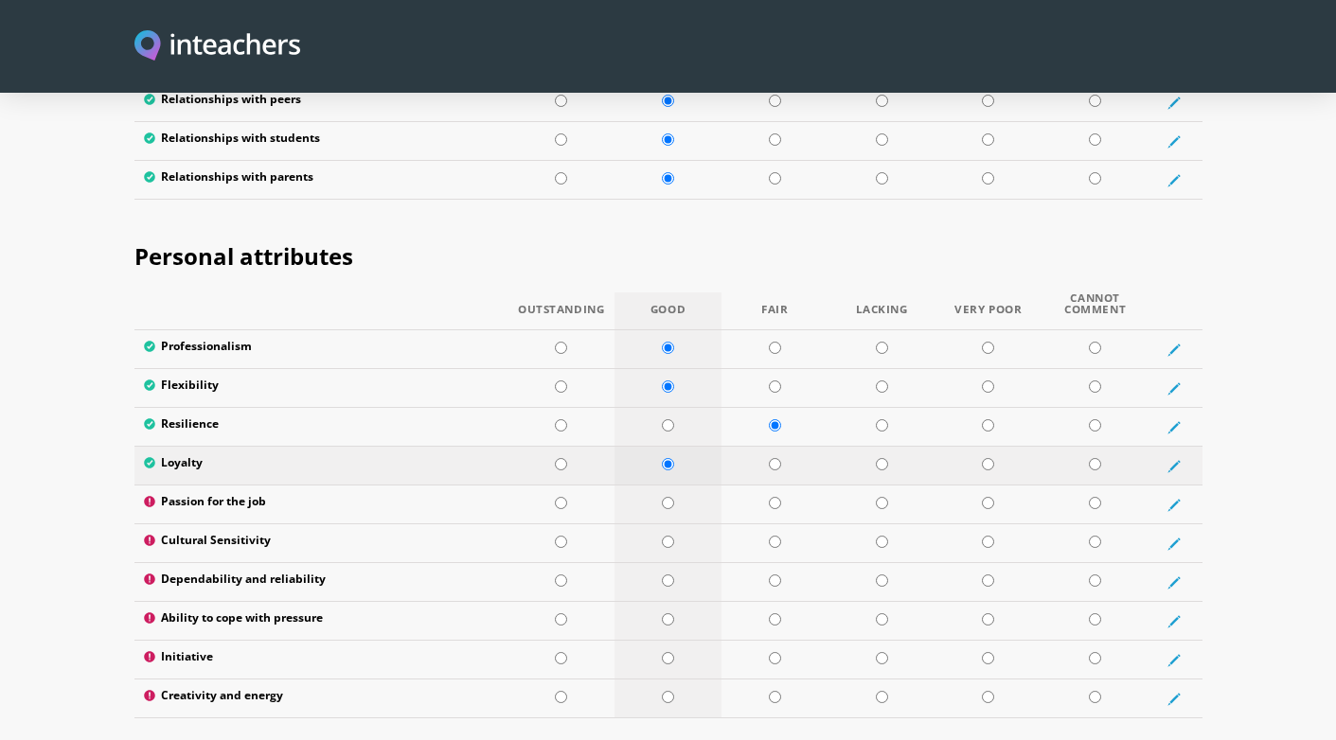
scroll to position [2938, 0]
click at [668, 495] on input "radio" at bounding box center [668, 501] width 12 height 12
radio input "true"
click at [669, 534] on input "radio" at bounding box center [668, 540] width 12 height 12
radio input "true"
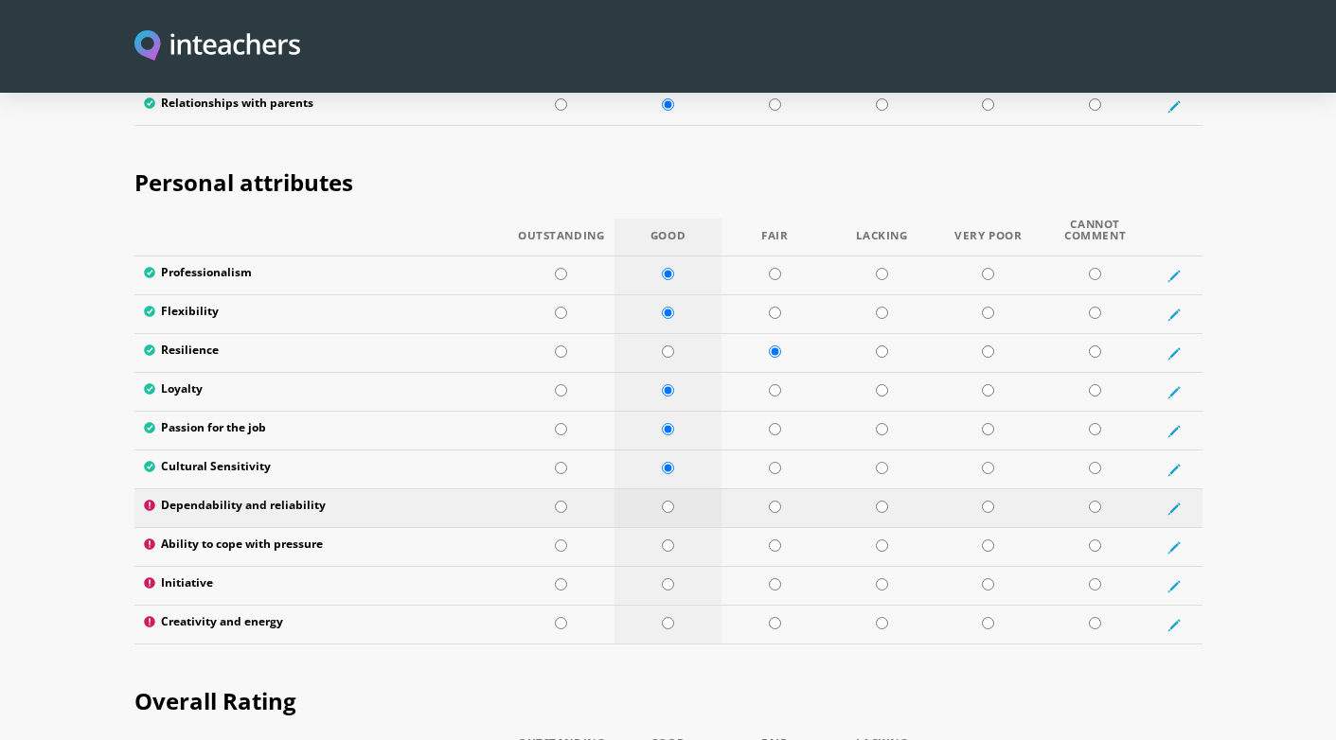
scroll to position [3011, 0]
click at [774, 500] on input "radio" at bounding box center [775, 506] width 12 height 12
radio input "true"
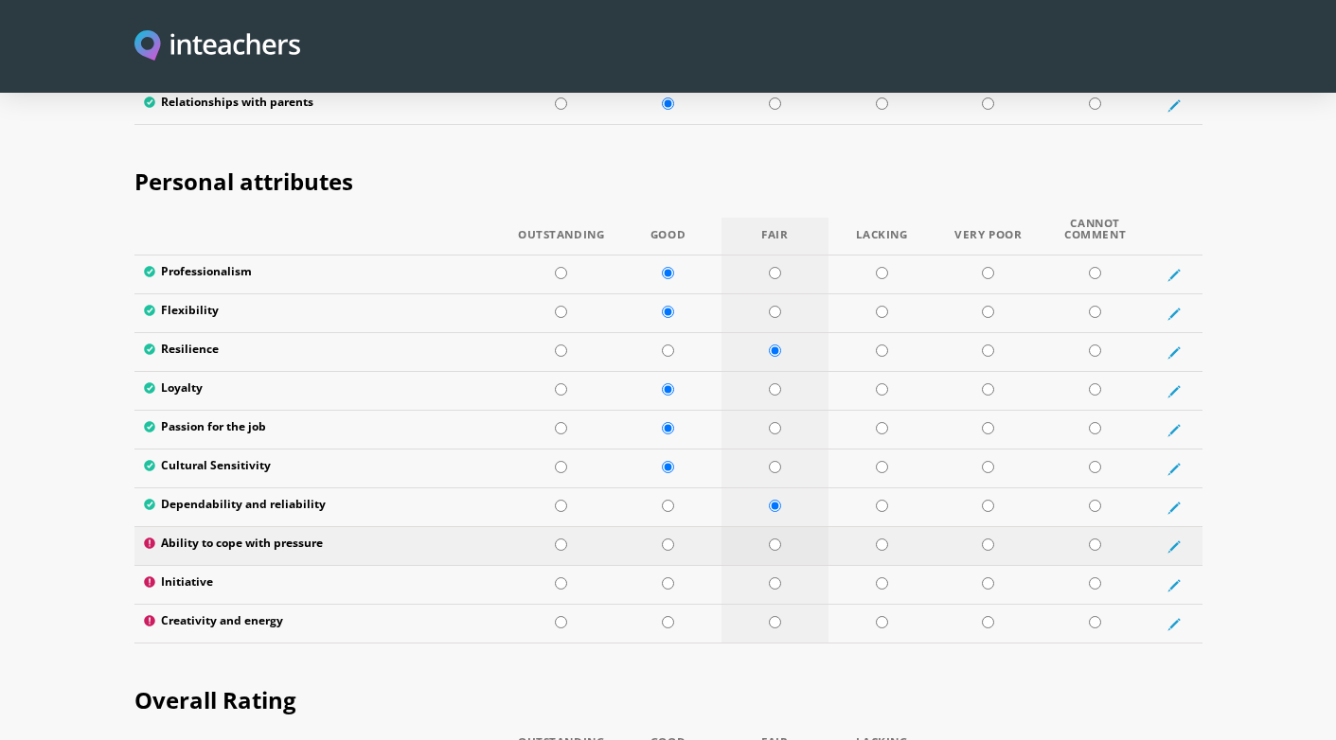
click at [776, 539] on input "radio" at bounding box center [775, 545] width 12 height 12
radio input "true"
click at [773, 577] on input "radio" at bounding box center [775, 583] width 12 height 12
radio input "true"
click at [776, 616] on input "radio" at bounding box center [775, 622] width 12 height 12
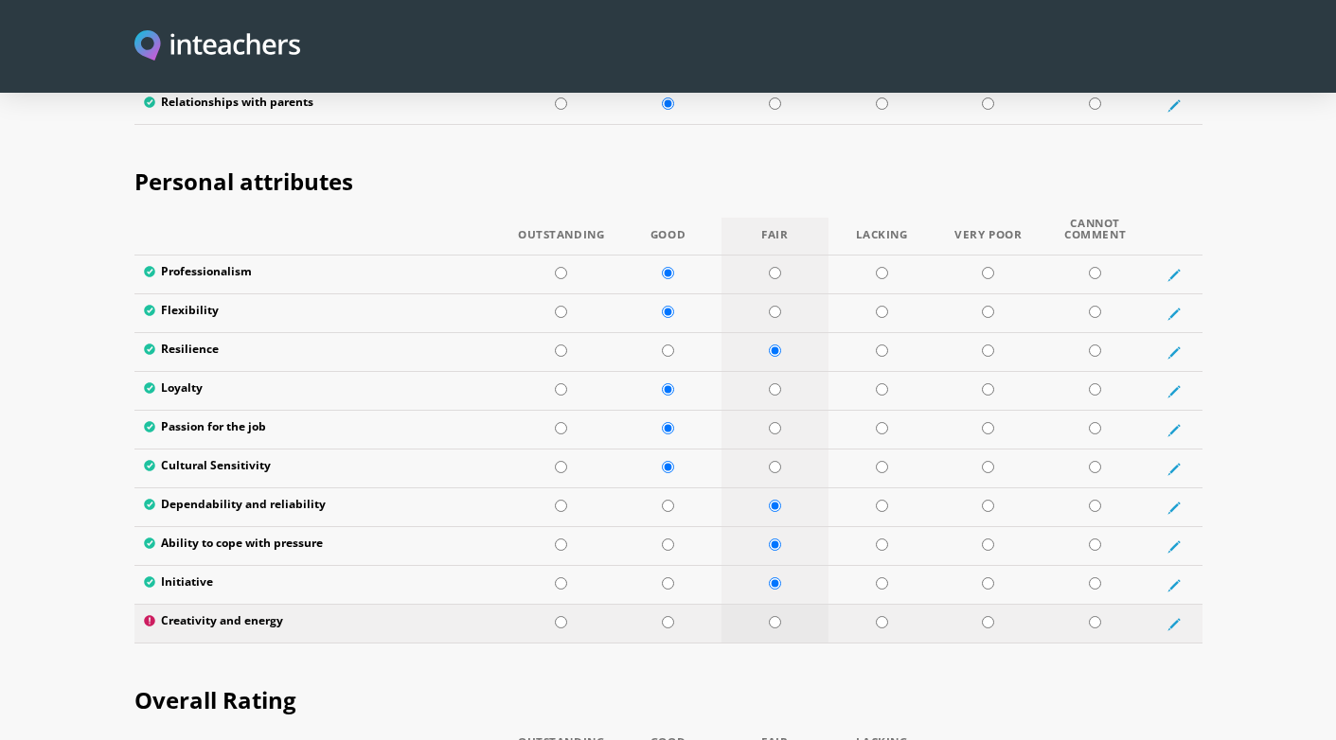
radio input "true"
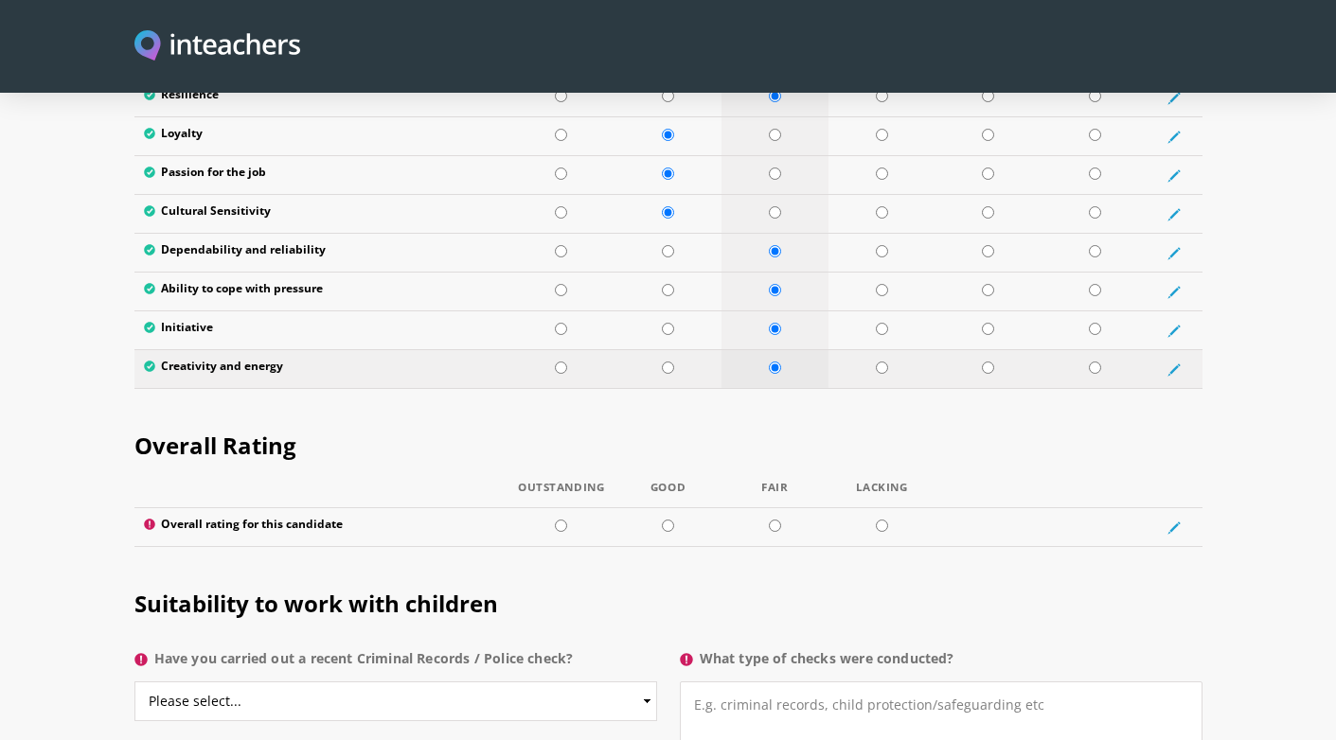
scroll to position [3303, 0]
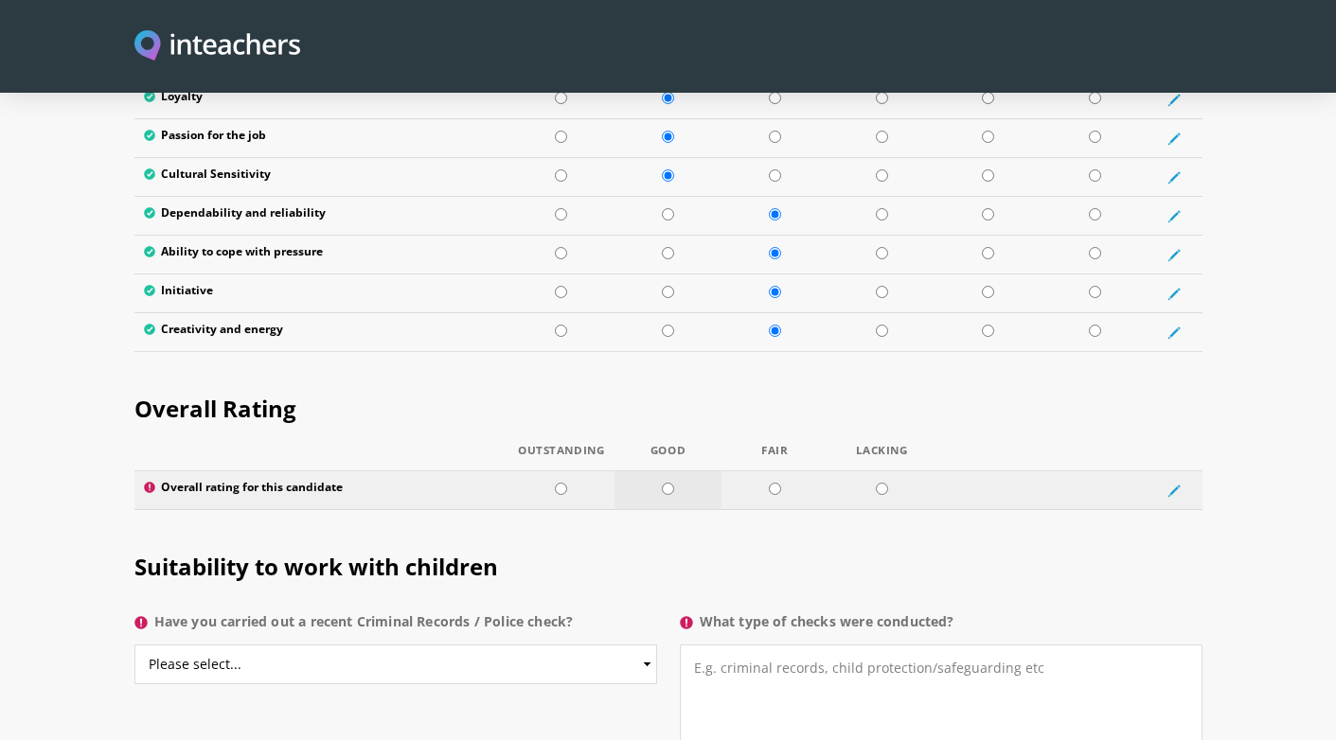
click at [671, 483] on input "radio" at bounding box center [668, 489] width 12 height 12
radio input "true"
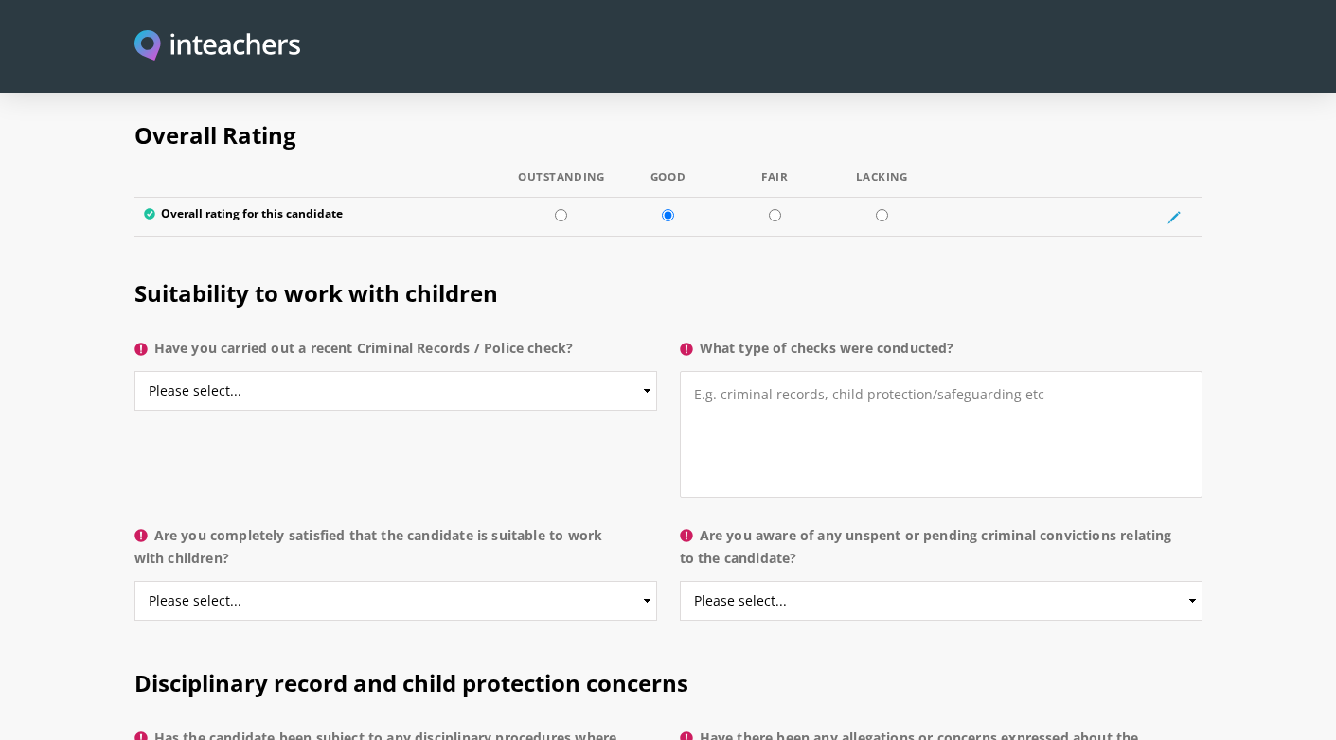
scroll to position [3569, 0]
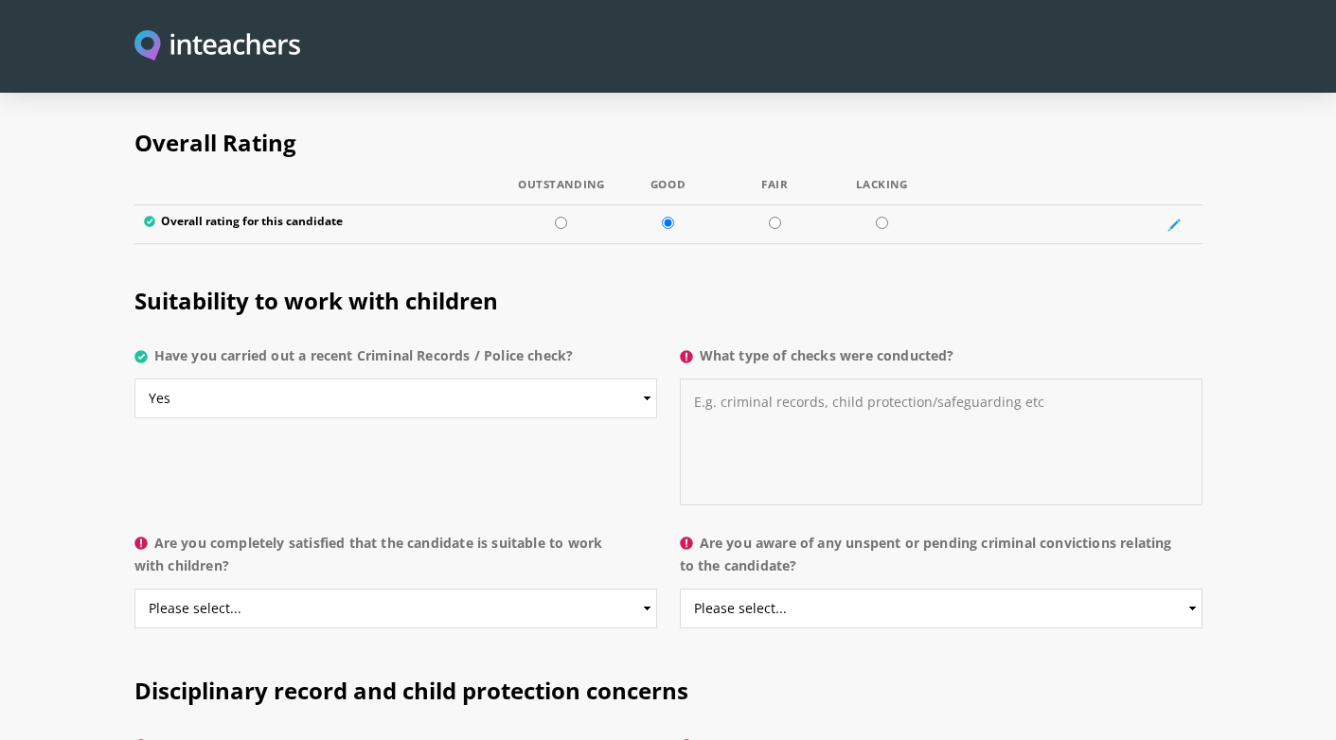
click at [761, 379] on textarea "What type of checks were conducted?" at bounding box center [941, 442] width 523 height 127
select select "Do not know"
click at [734, 379] on textarea "What type of checks were conducted?" at bounding box center [941, 442] width 523 height 127
type textarea "N"
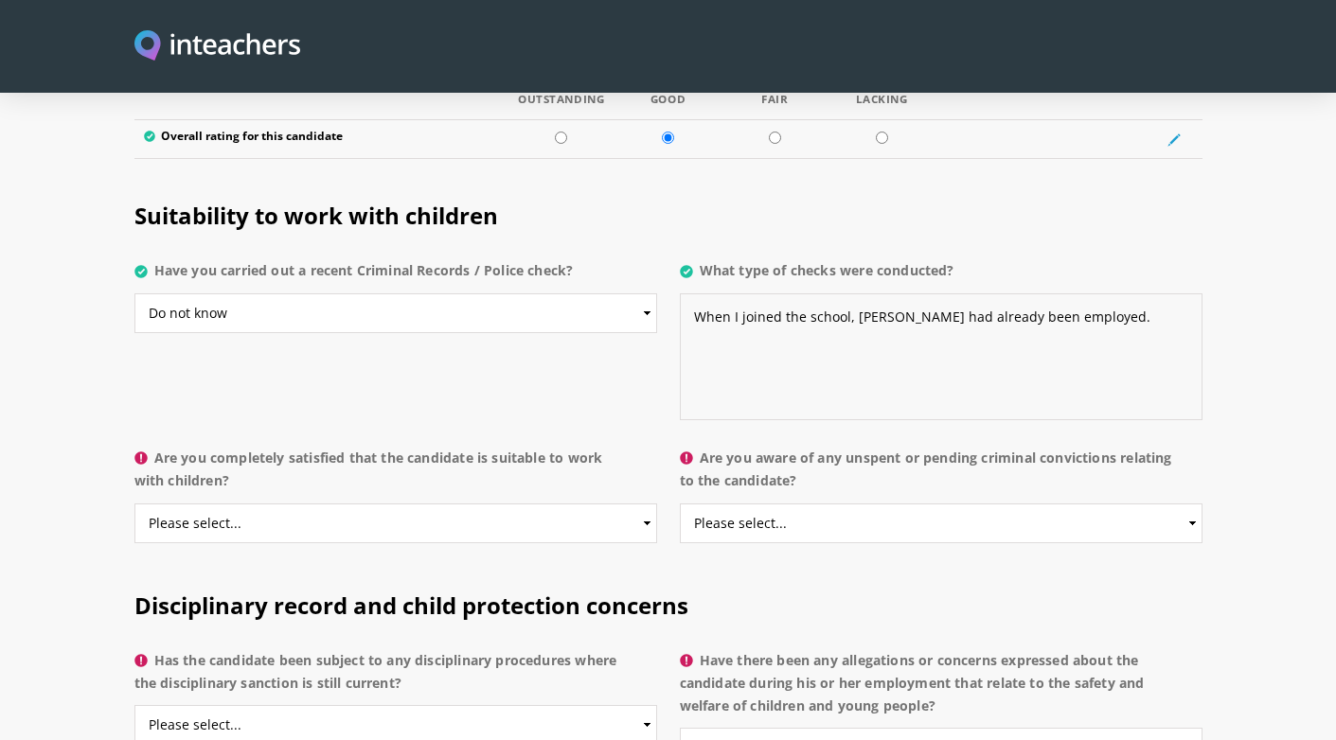
scroll to position [3672, 0]
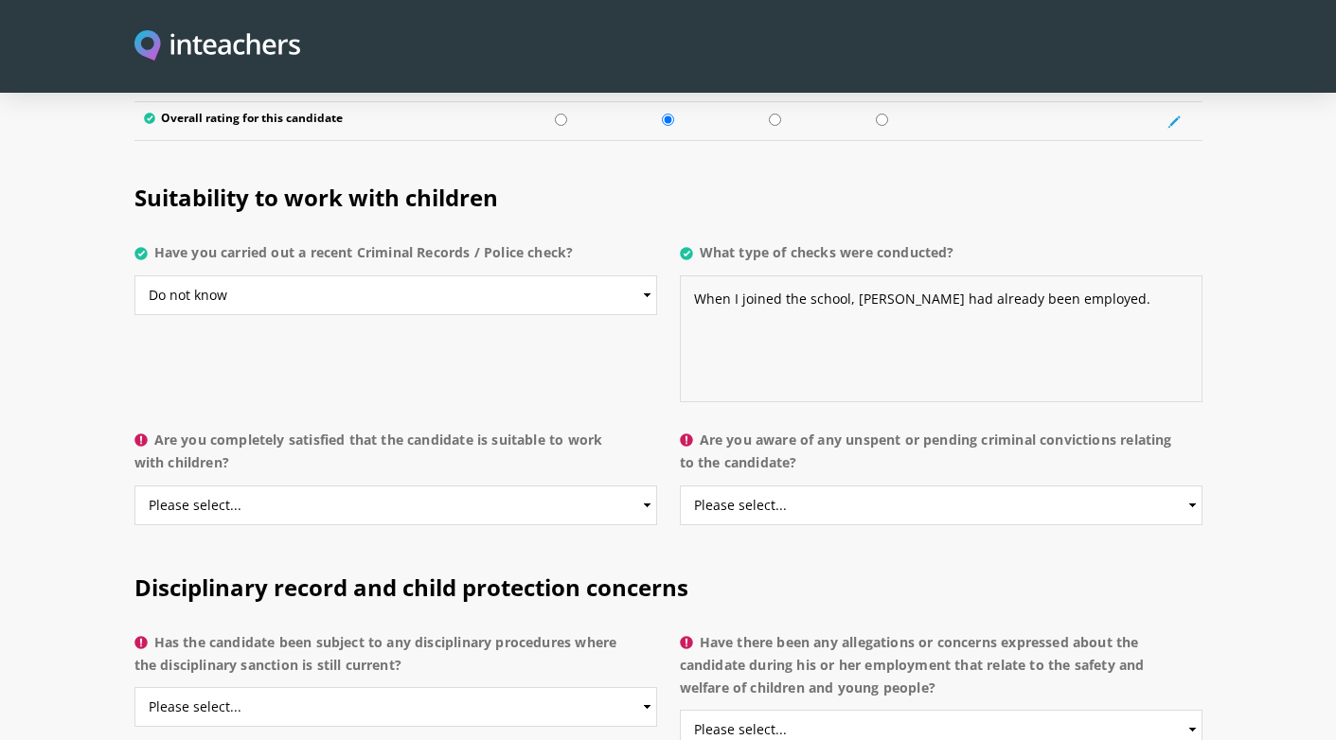
type textarea "When I joined the school, Mr Julian had already been employed."
select select "Yes"
select select "No"
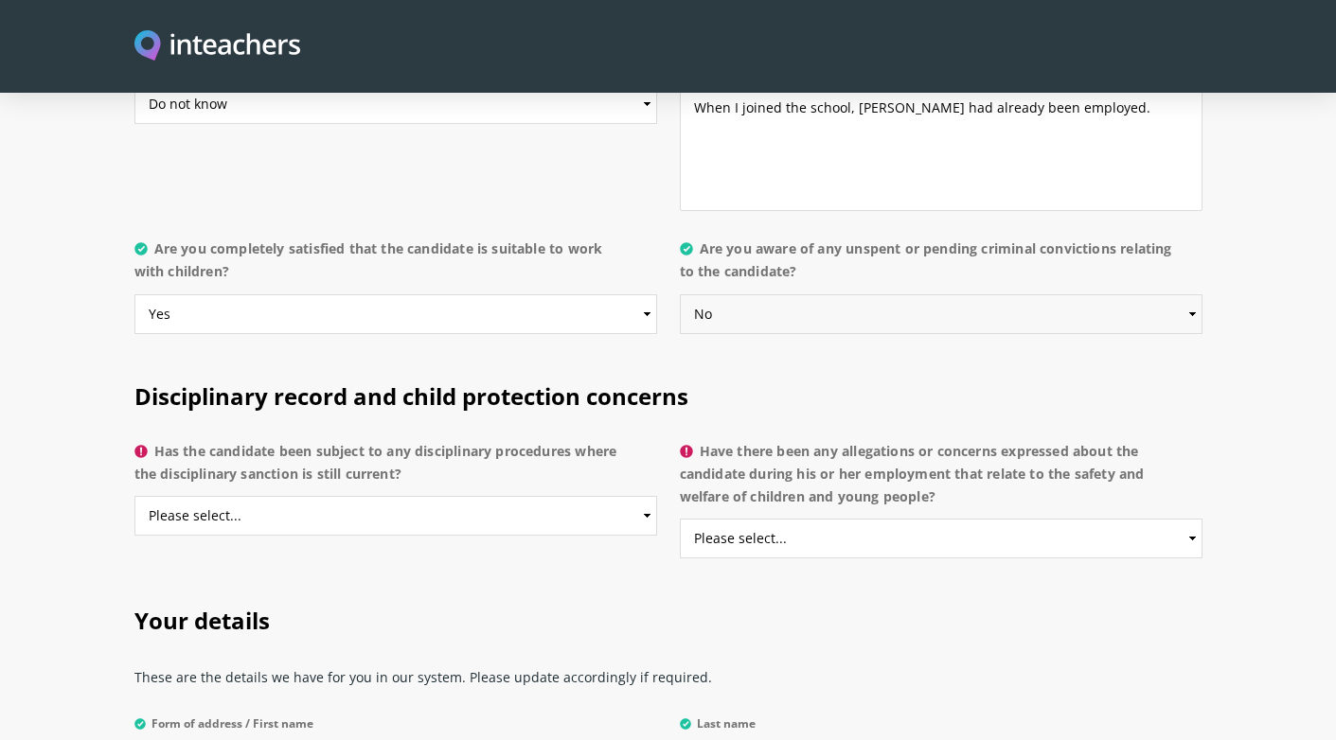
scroll to position [3886, 0]
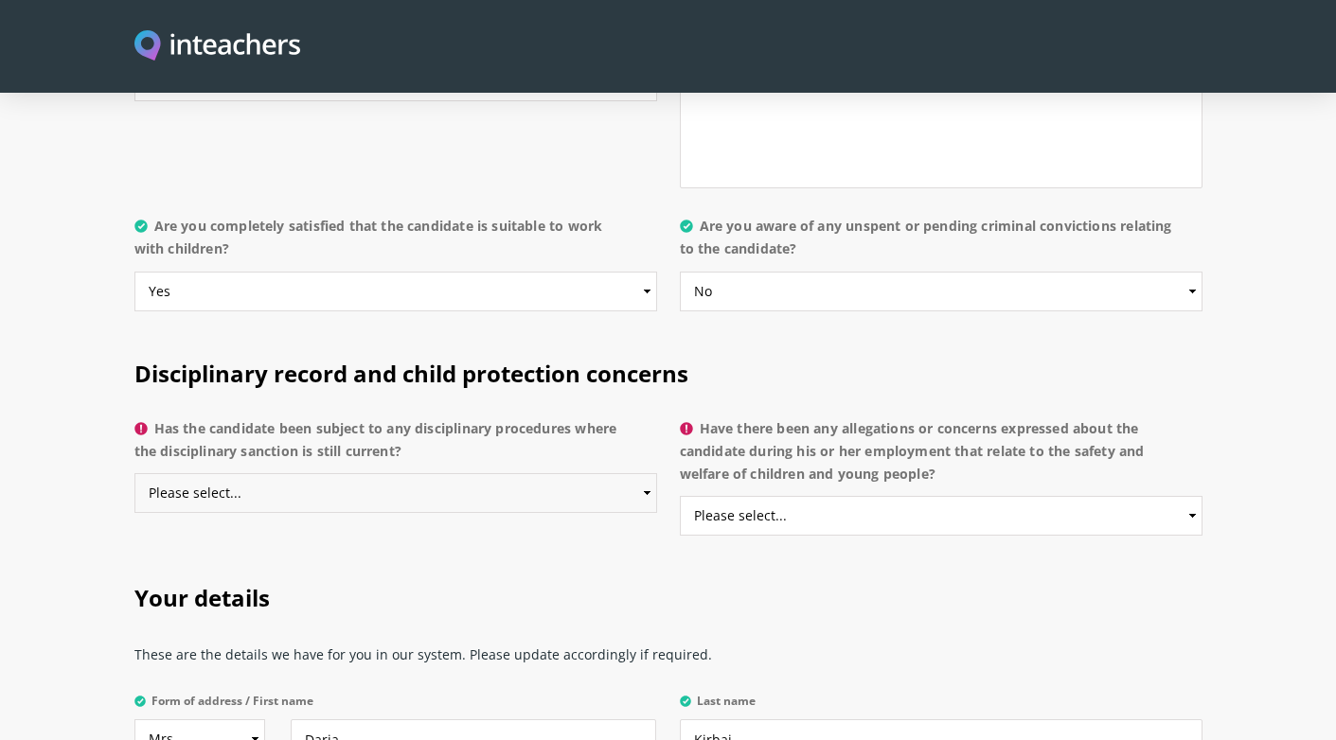
select select "No"
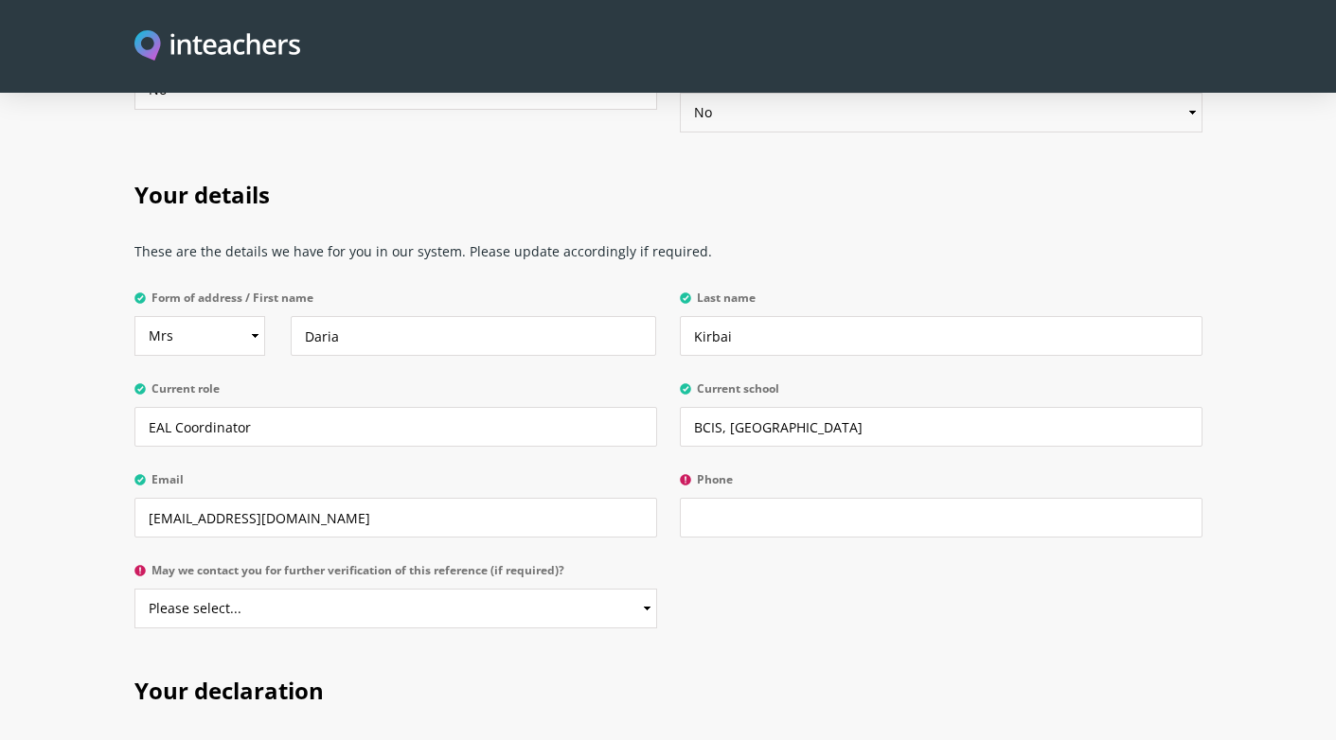
scroll to position [4291, 0]
type input "+660649833175"
click at [792, 536] on div "Your details These are the details we have for you in our system. Please update…" at bounding box center [668, 398] width 1091 height 496
select select "Yes"
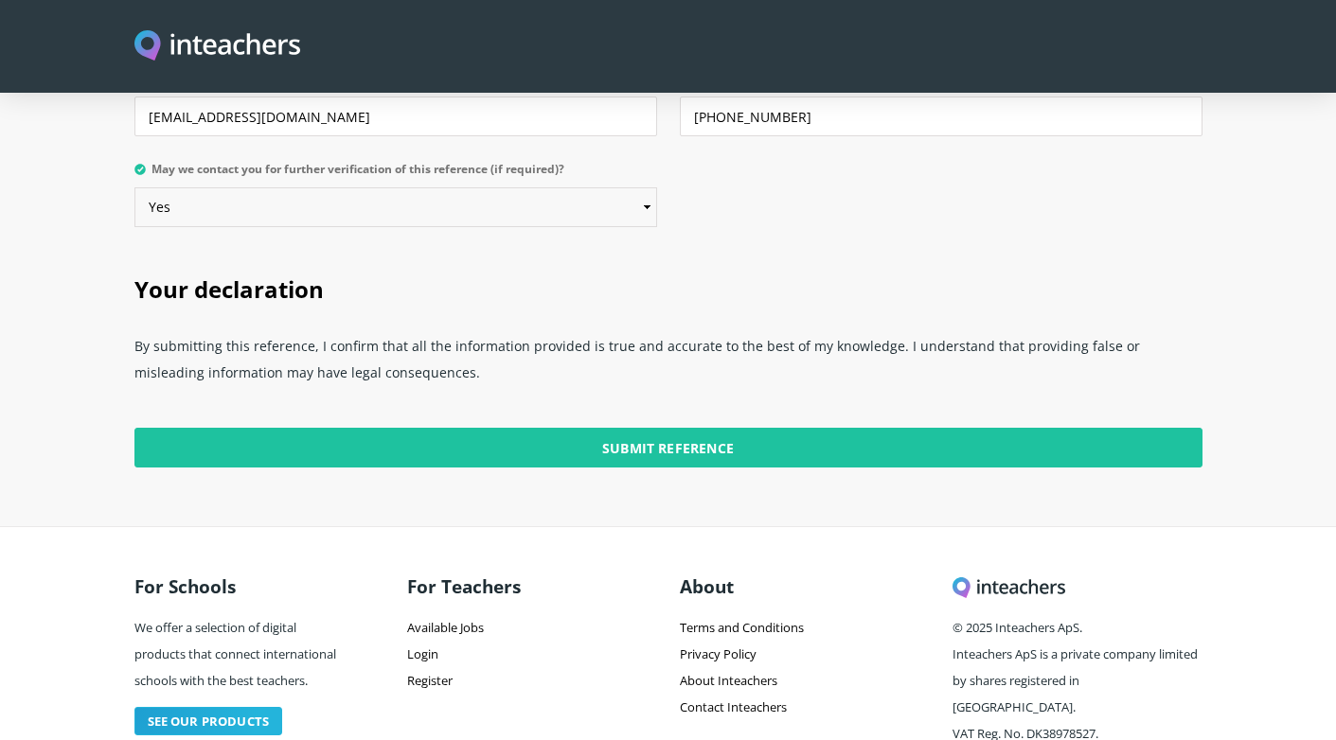
scroll to position [4692, 0]
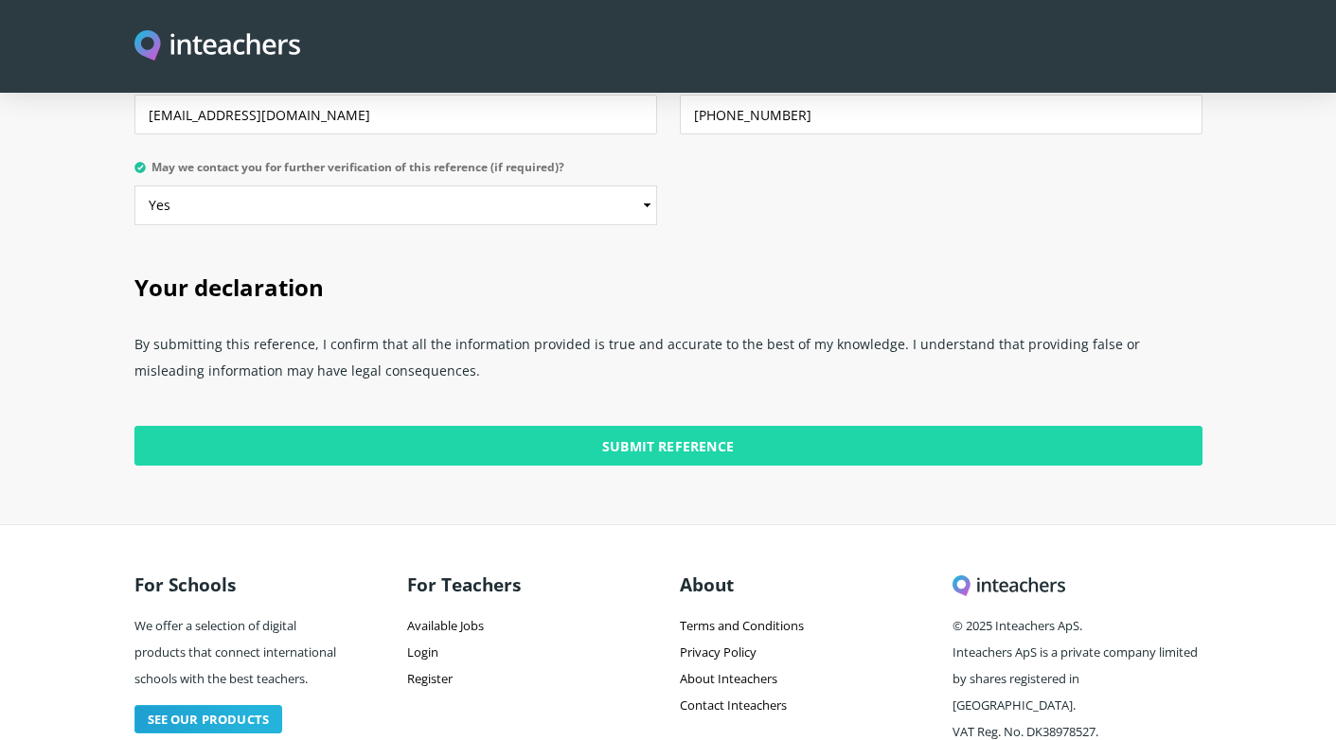
click at [589, 426] on input "Submit Reference" at bounding box center [668, 446] width 1068 height 40
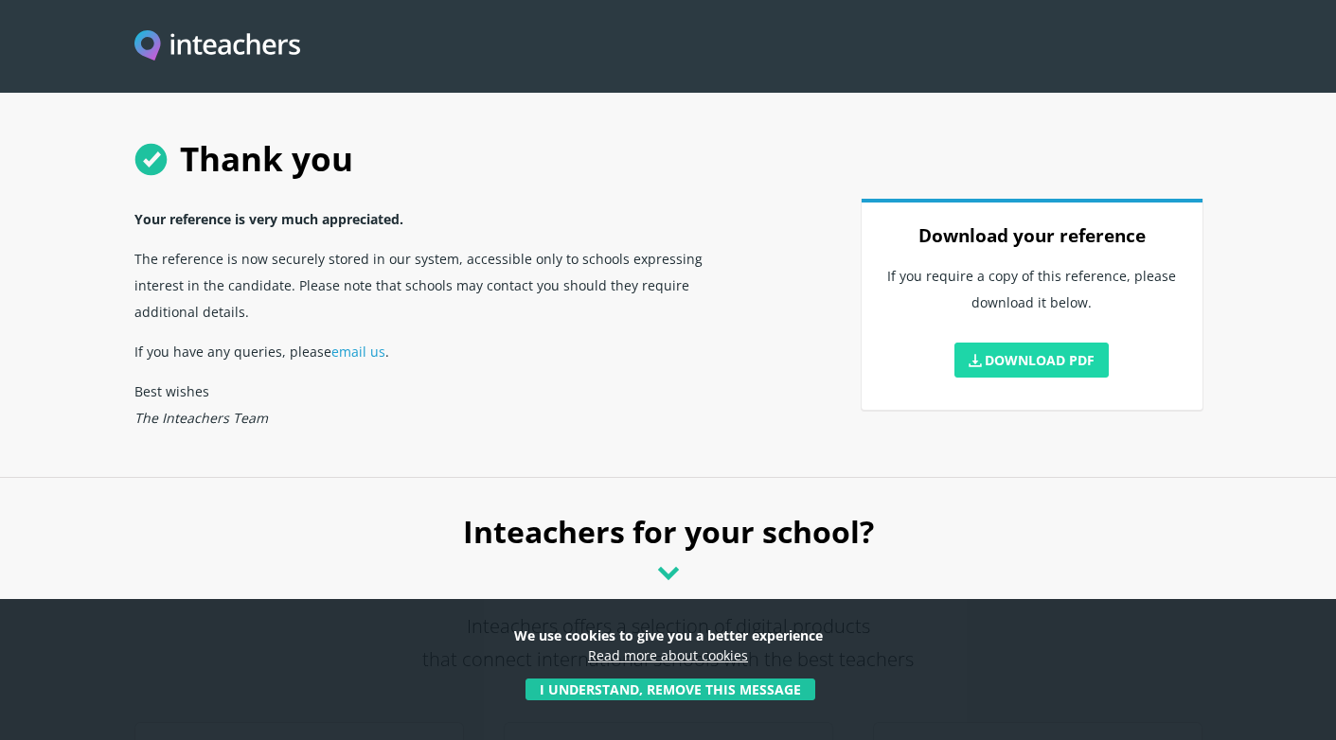
click at [1000, 362] on link "Download PDF" at bounding box center [1031, 360] width 155 height 35
click at [1247, 71] on header at bounding box center [668, 46] width 1336 height 93
click at [225, 48] on img "Visit this site's homepage" at bounding box center [217, 46] width 167 height 33
